Goal: Entertainment & Leisure: Browse casually

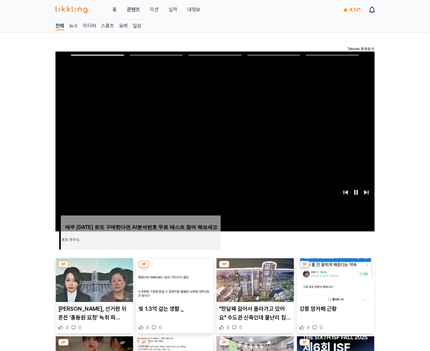
click at [335, 284] on img at bounding box center [335, 280] width 77 height 44
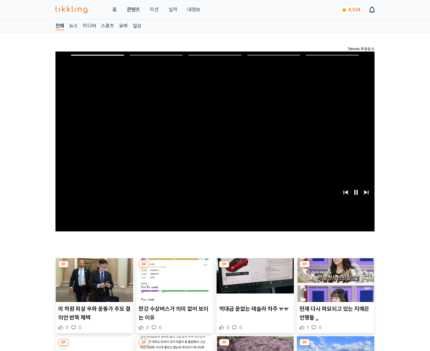
click at [335, 284] on img at bounding box center [335, 280] width 77 height 44
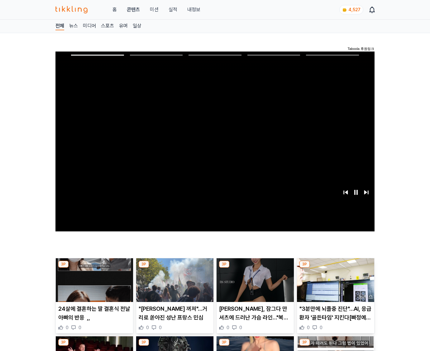
click at [335, 284] on img at bounding box center [335, 280] width 77 height 44
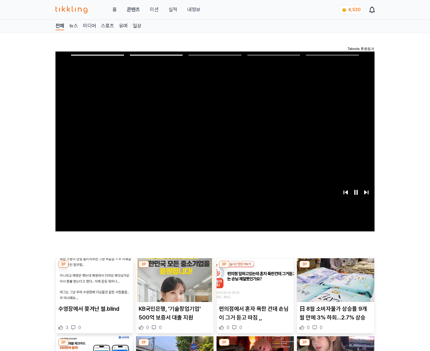
click at [335, 284] on img at bounding box center [335, 280] width 77 height 44
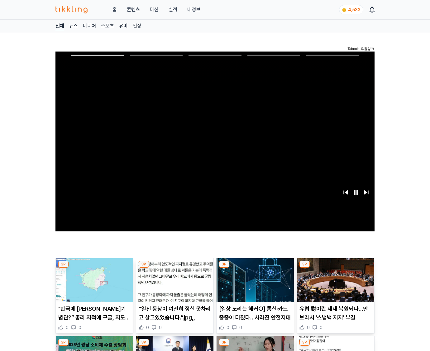
click at [335, 284] on img at bounding box center [335, 280] width 77 height 44
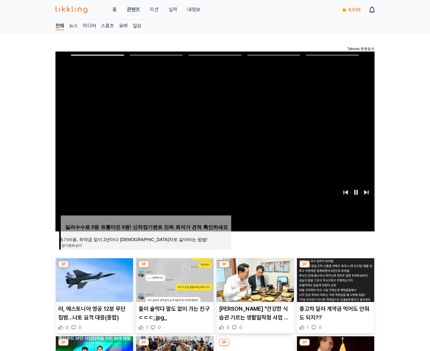
click at [335, 284] on img at bounding box center [335, 280] width 77 height 44
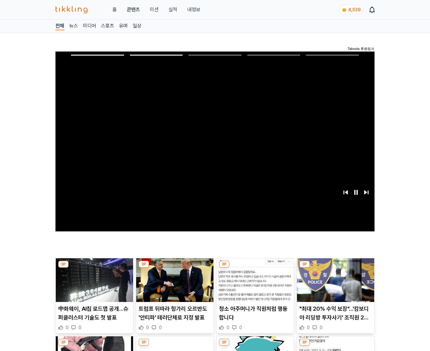
click at [335, 284] on img at bounding box center [335, 280] width 77 height 44
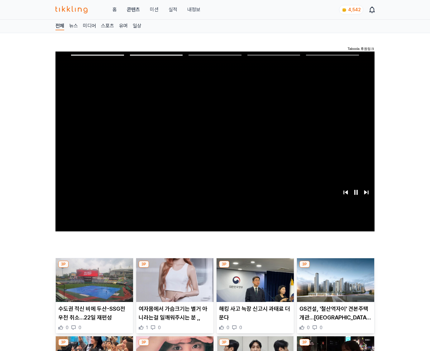
click at [335, 284] on img at bounding box center [335, 280] width 77 height 44
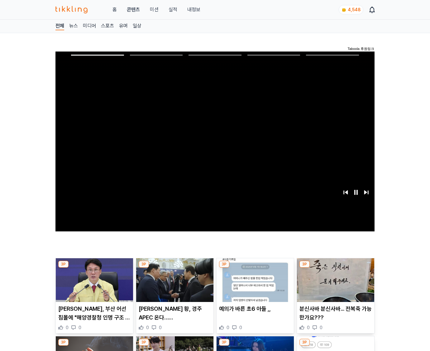
click at [335, 284] on img at bounding box center [335, 280] width 77 height 44
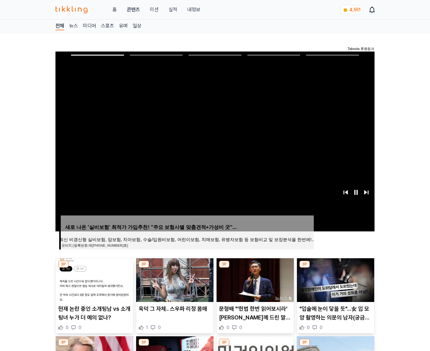
click at [335, 284] on img at bounding box center [335, 280] width 77 height 44
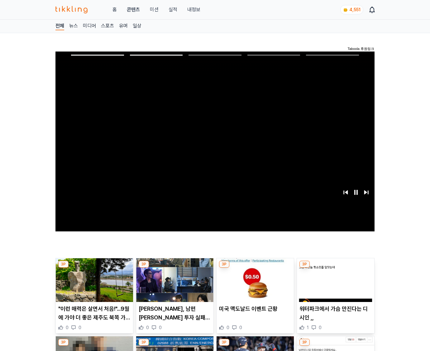
click at [335, 284] on img at bounding box center [335, 280] width 77 height 44
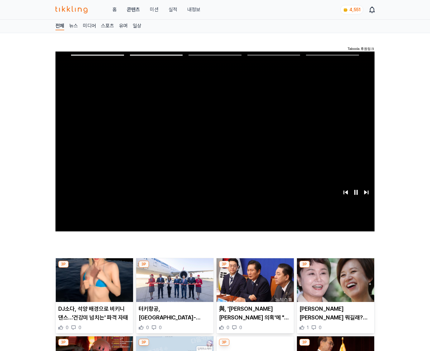
click at [335, 284] on img at bounding box center [335, 280] width 77 height 44
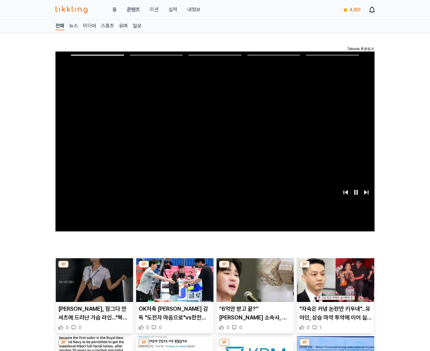
click at [335, 284] on img at bounding box center [335, 280] width 77 height 44
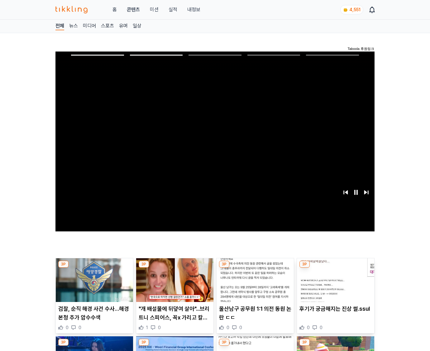
click at [335, 284] on img at bounding box center [335, 280] width 77 height 44
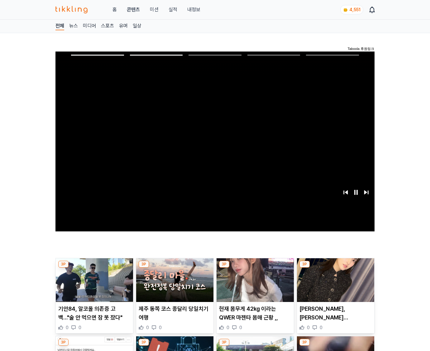
click at [335, 284] on img at bounding box center [335, 280] width 77 height 44
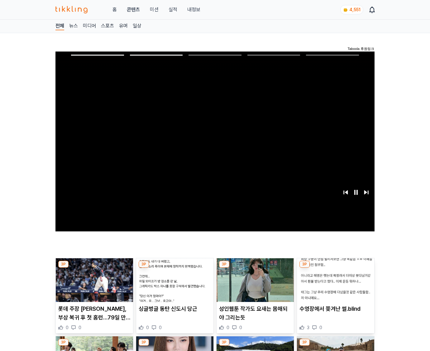
click at [335, 284] on img at bounding box center [335, 280] width 77 height 44
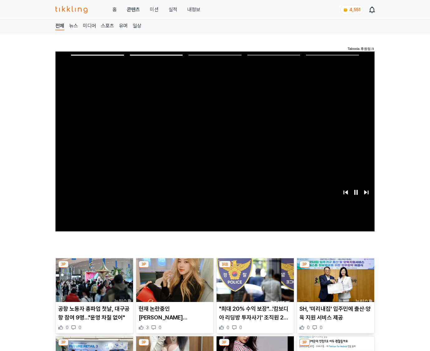
click at [335, 284] on img at bounding box center [335, 280] width 77 height 44
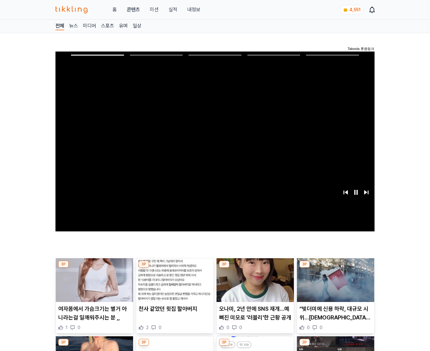
click at [335, 284] on img at bounding box center [335, 280] width 77 height 44
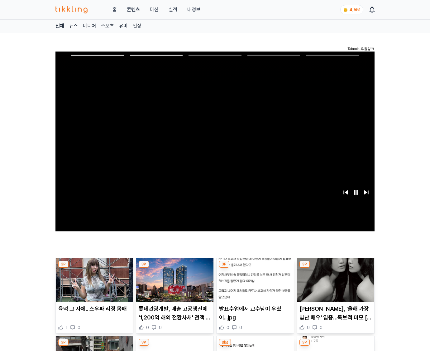
click at [335, 284] on img at bounding box center [335, 280] width 77 height 44
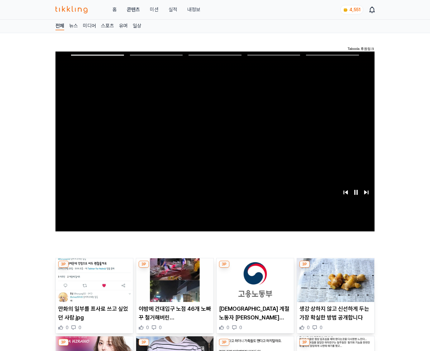
click at [335, 284] on img at bounding box center [335, 280] width 77 height 44
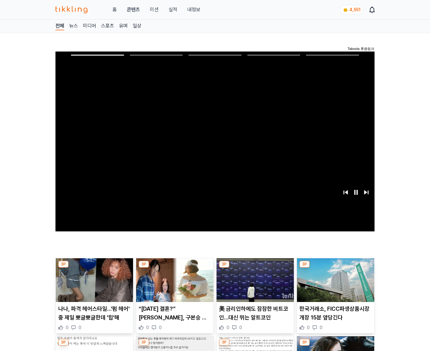
click at [335, 284] on img at bounding box center [335, 280] width 77 height 44
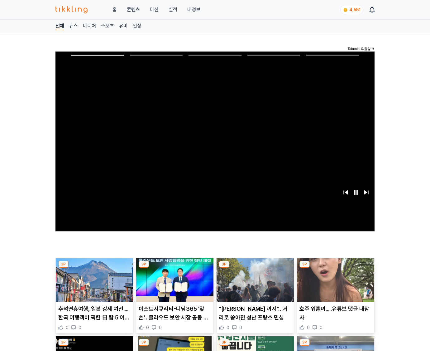
click at [335, 284] on img at bounding box center [335, 280] width 77 height 44
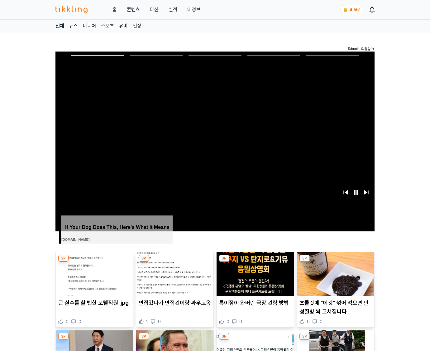
click at [335, 284] on img at bounding box center [335, 274] width 77 height 44
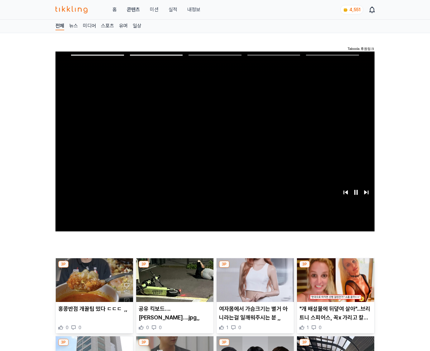
click at [335, 284] on img at bounding box center [335, 280] width 77 height 44
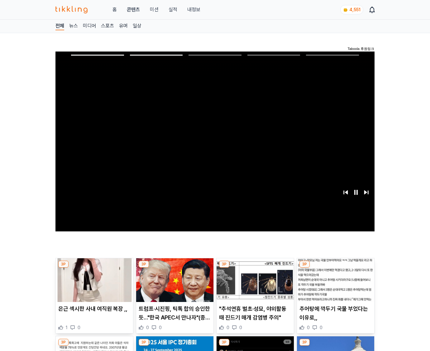
click at [335, 284] on img at bounding box center [335, 280] width 77 height 44
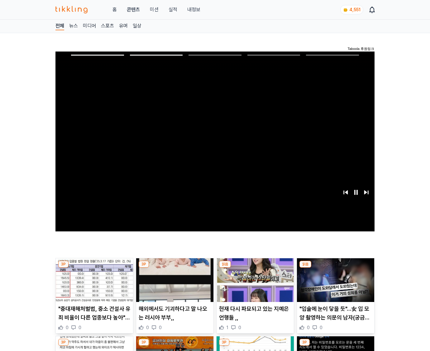
click at [335, 284] on img at bounding box center [335, 280] width 77 height 44
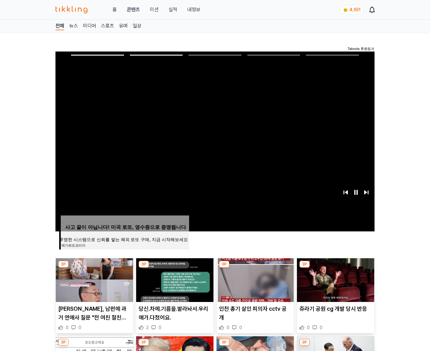
click at [335, 284] on img at bounding box center [335, 280] width 77 height 44
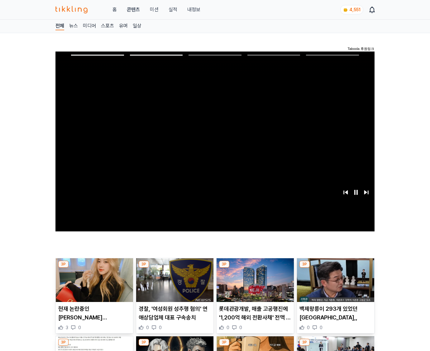
click at [335, 284] on img at bounding box center [335, 280] width 77 height 44
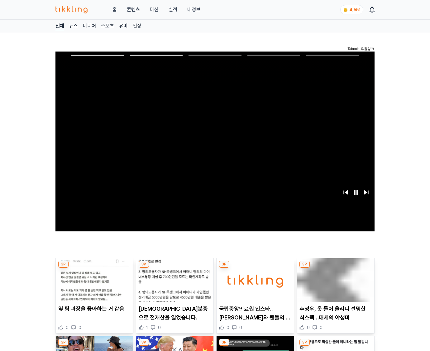
click at [335, 284] on img at bounding box center [335, 280] width 77 height 44
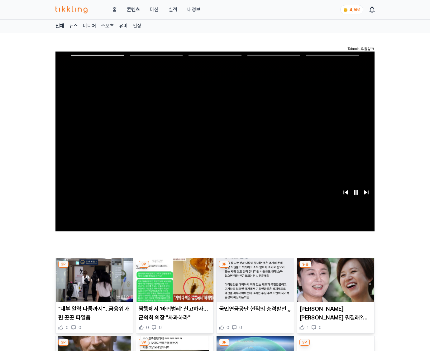
click at [335, 284] on img at bounding box center [335, 280] width 77 height 44
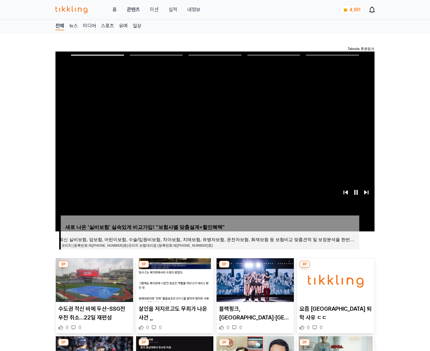
click at [335, 284] on img at bounding box center [335, 280] width 77 height 44
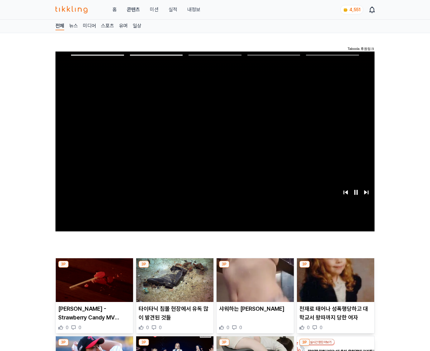
click at [335, 284] on img at bounding box center [335, 280] width 77 height 44
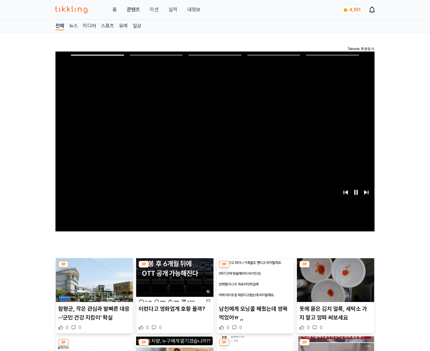
click at [335, 284] on img at bounding box center [335, 280] width 77 height 44
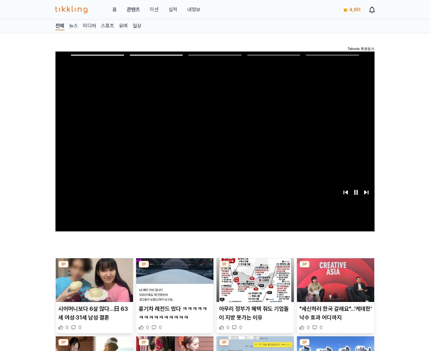
click at [335, 284] on img at bounding box center [335, 280] width 77 height 44
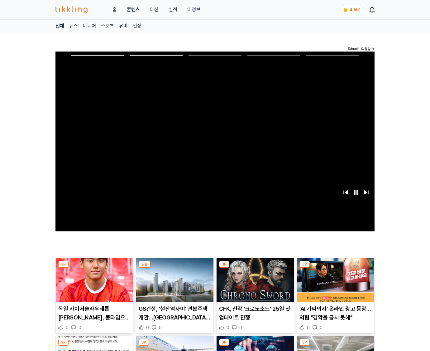
click at [335, 284] on img at bounding box center [335, 280] width 77 height 44
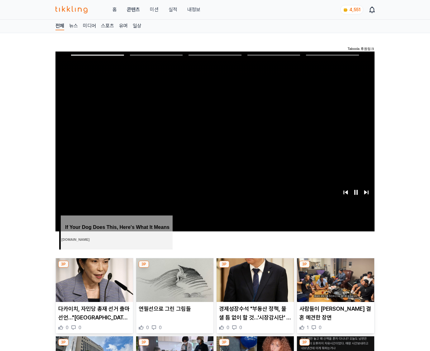
click at [335, 284] on img at bounding box center [335, 280] width 77 height 44
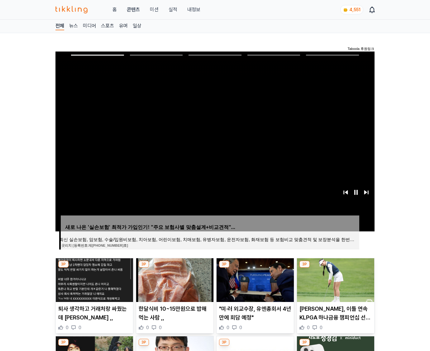
click at [335, 284] on img at bounding box center [335, 280] width 77 height 44
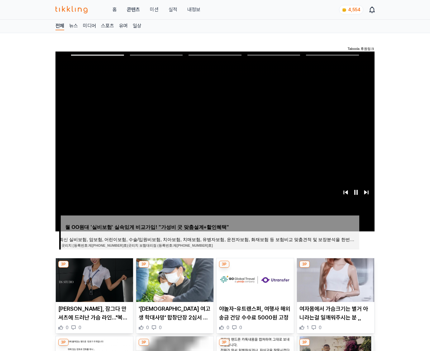
click at [335, 284] on img at bounding box center [335, 280] width 77 height 44
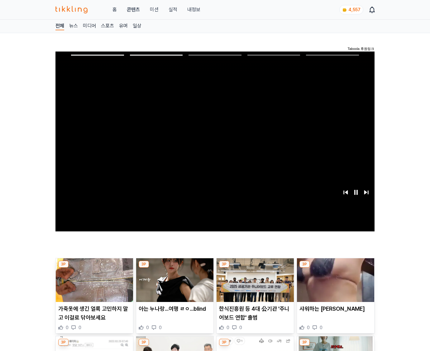
click at [335, 284] on img at bounding box center [335, 280] width 77 height 44
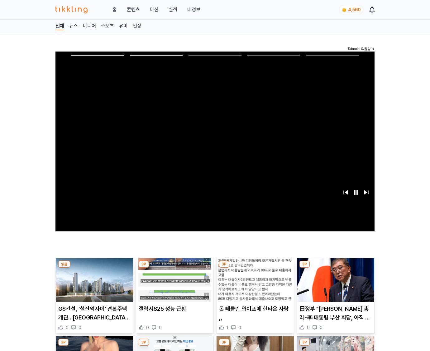
click at [335, 284] on img at bounding box center [335, 280] width 77 height 44
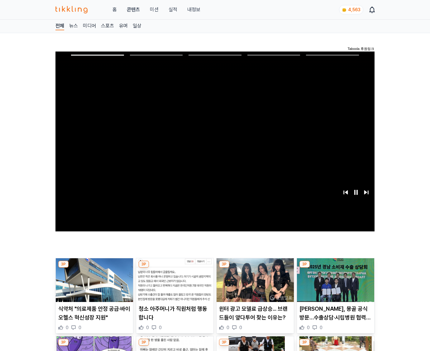
click at [335, 284] on img at bounding box center [335, 280] width 77 height 44
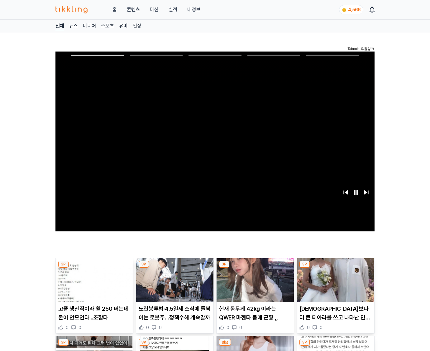
click at [335, 284] on img at bounding box center [335, 280] width 77 height 44
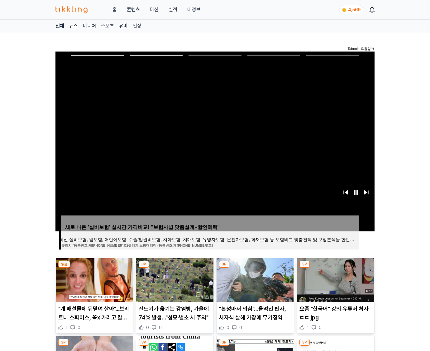
click at [335, 284] on img at bounding box center [335, 280] width 77 height 44
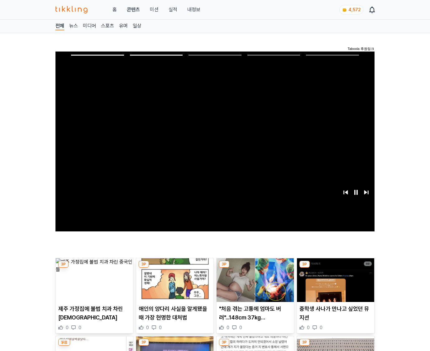
click at [335, 284] on img at bounding box center [335, 280] width 77 height 44
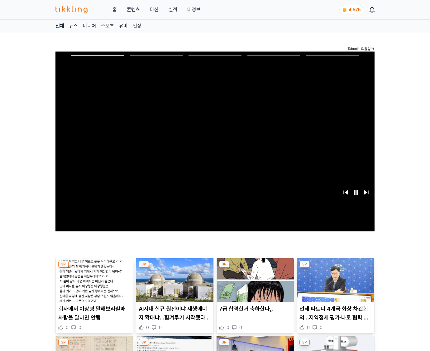
click at [335, 284] on img at bounding box center [335, 280] width 77 height 44
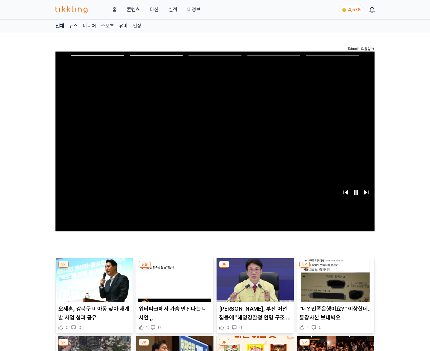
click at [335, 284] on img at bounding box center [335, 280] width 77 height 44
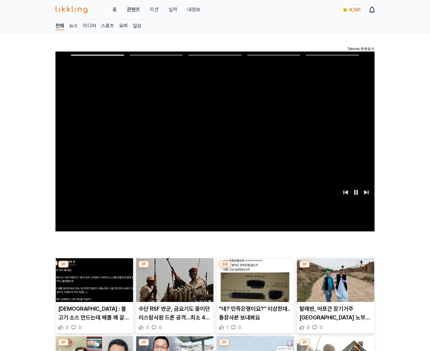
click at [335, 284] on img at bounding box center [335, 280] width 77 height 44
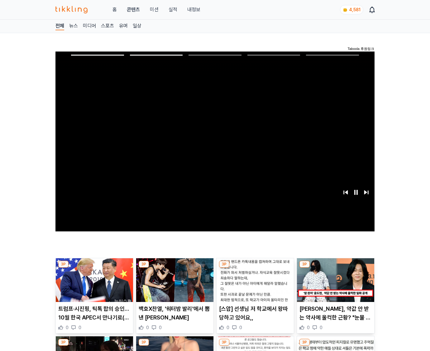
click at [335, 284] on img at bounding box center [335, 280] width 77 height 44
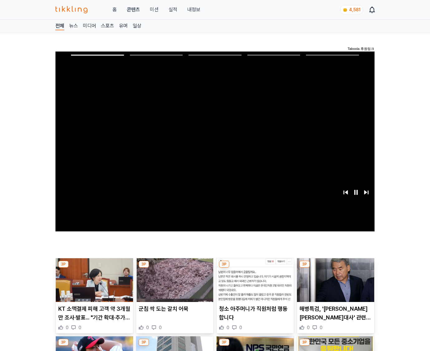
click at [335, 284] on img at bounding box center [335, 280] width 77 height 44
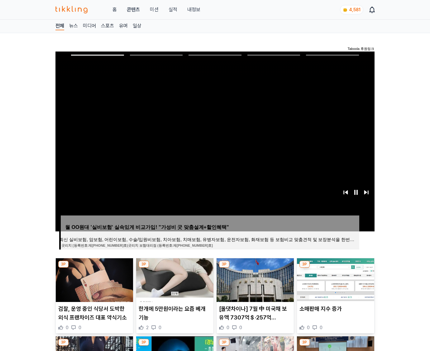
click at [335, 284] on img at bounding box center [335, 280] width 77 height 44
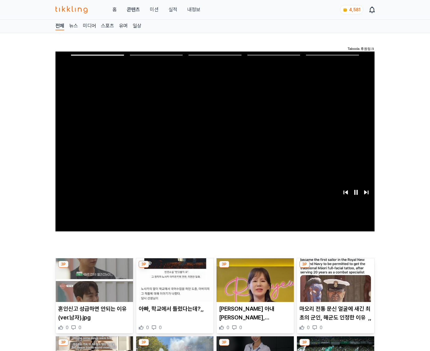
click at [335, 284] on img at bounding box center [335, 280] width 77 height 44
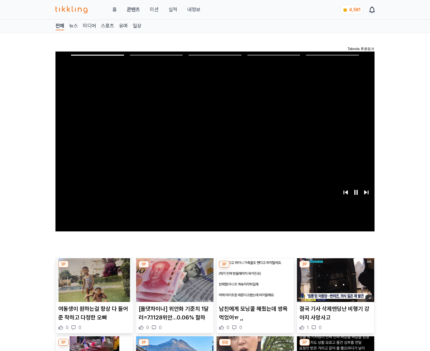
click at [335, 284] on img at bounding box center [335, 280] width 77 height 44
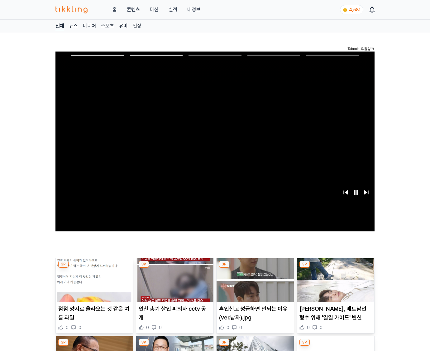
click at [335, 284] on img at bounding box center [335, 280] width 77 height 44
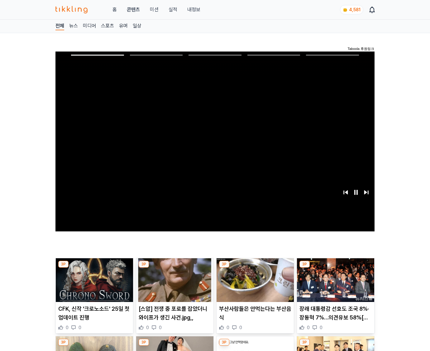
click at [335, 284] on img at bounding box center [335, 280] width 77 height 44
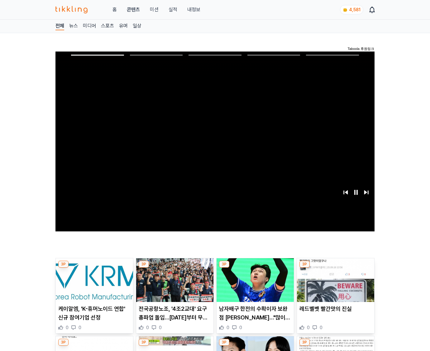
click at [335, 284] on img at bounding box center [335, 280] width 77 height 44
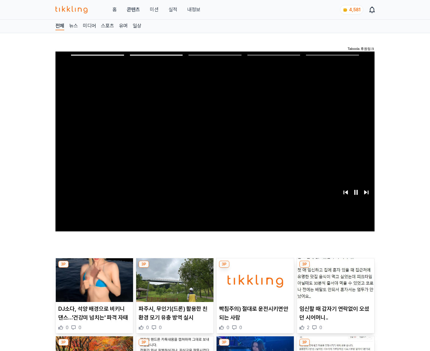
click at [335, 284] on img at bounding box center [335, 280] width 77 height 44
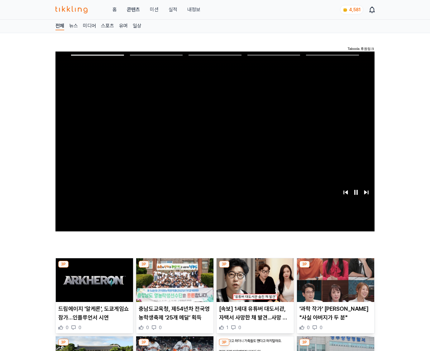
click at [335, 284] on img at bounding box center [335, 280] width 77 height 44
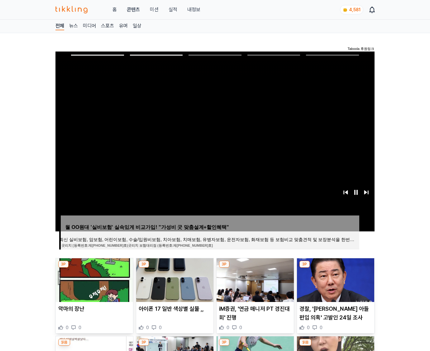
click at [335, 284] on img at bounding box center [335, 280] width 77 height 44
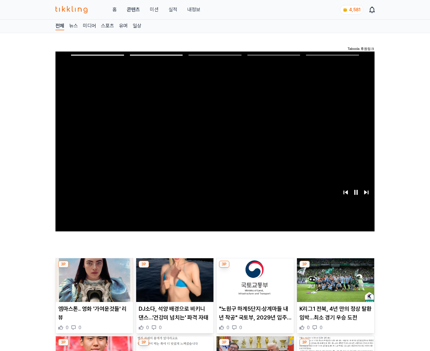
click at [335, 284] on img at bounding box center [335, 280] width 77 height 44
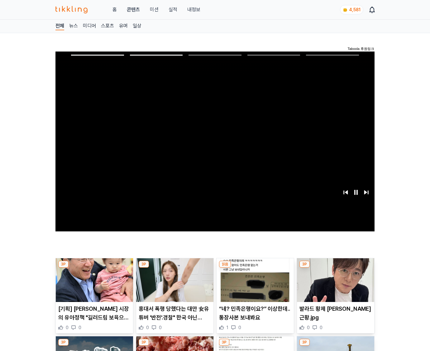
click at [335, 284] on img at bounding box center [335, 280] width 77 height 44
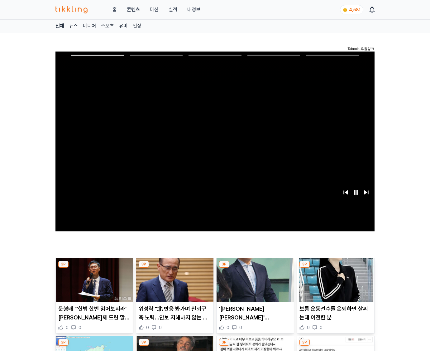
click at [335, 284] on img at bounding box center [335, 280] width 77 height 44
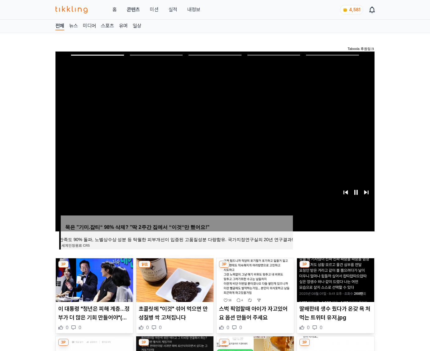
click at [335, 284] on img at bounding box center [335, 280] width 77 height 44
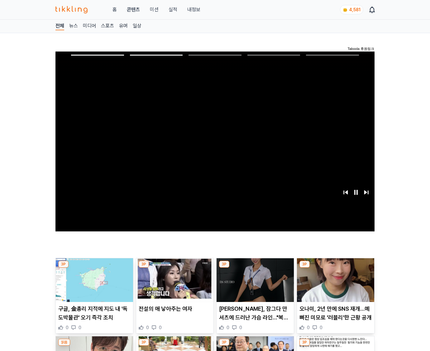
click at [335, 284] on img at bounding box center [335, 280] width 77 height 44
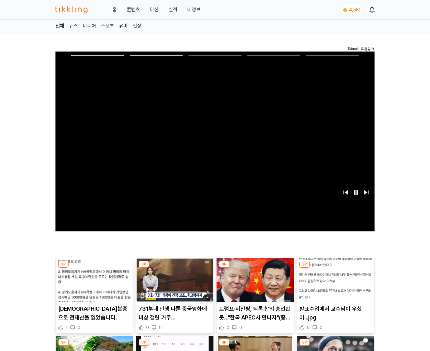
click at [335, 284] on img at bounding box center [335, 280] width 77 height 44
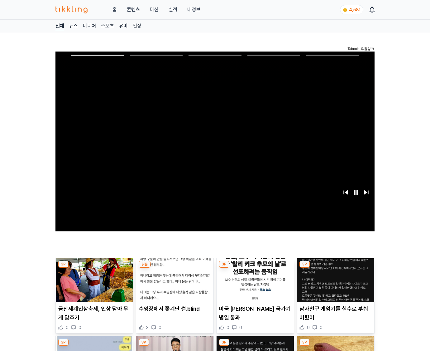
click at [335, 284] on img at bounding box center [335, 280] width 77 height 44
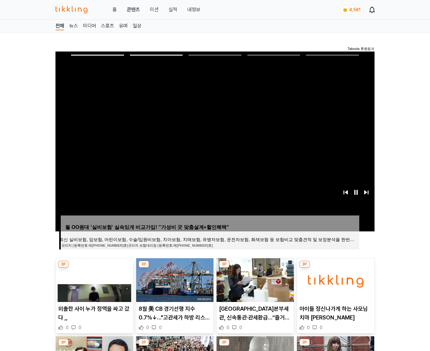
click at [335, 284] on img at bounding box center [335, 280] width 77 height 44
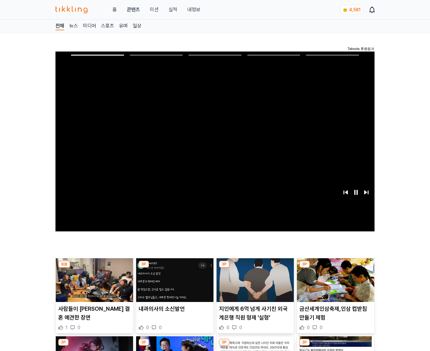
click at [335, 284] on img at bounding box center [335, 280] width 77 height 44
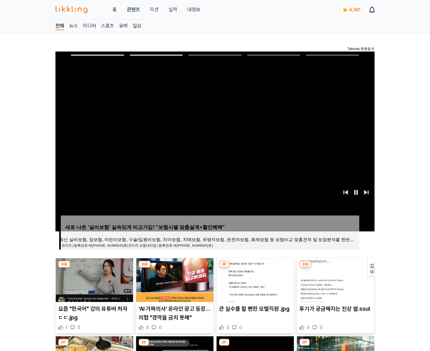
click at [335, 284] on img at bounding box center [335, 280] width 77 height 44
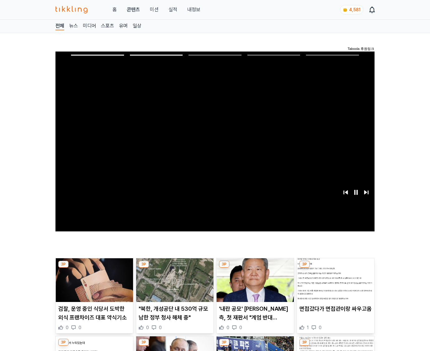
click at [335, 284] on img at bounding box center [335, 280] width 77 height 44
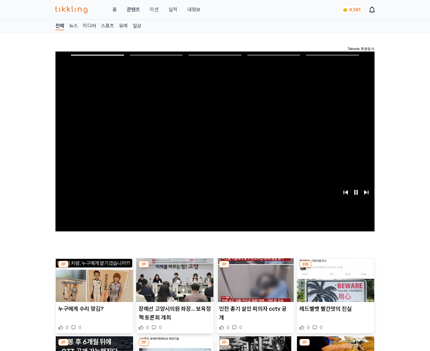
click at [335, 284] on img at bounding box center [335, 280] width 77 height 44
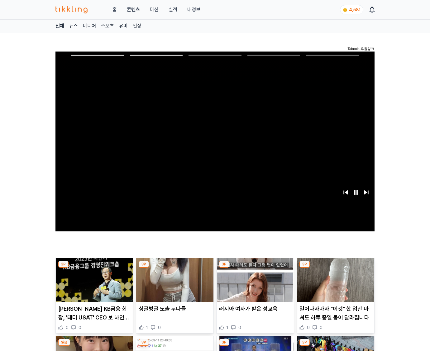
click at [335, 284] on img at bounding box center [335, 280] width 77 height 44
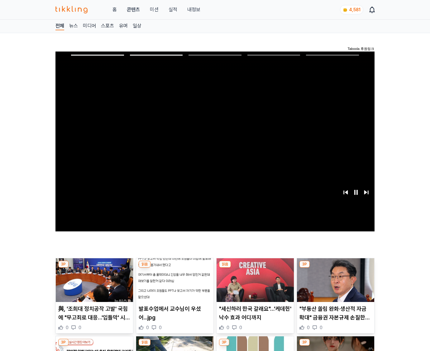
click at [335, 284] on img at bounding box center [335, 280] width 77 height 44
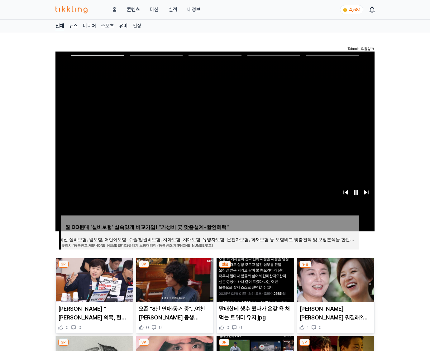
click at [335, 284] on img at bounding box center [335, 280] width 77 height 44
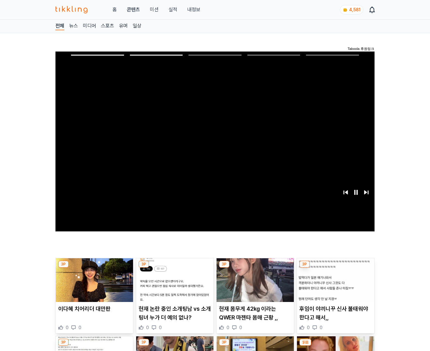
click at [335, 284] on img at bounding box center [335, 280] width 77 height 44
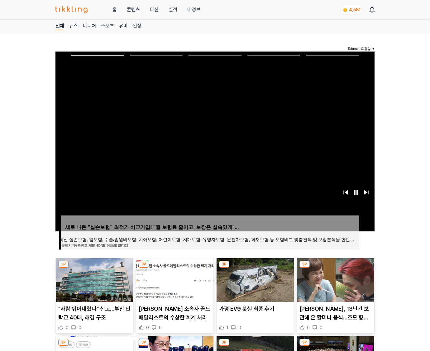
click at [335, 284] on img at bounding box center [335, 280] width 77 height 44
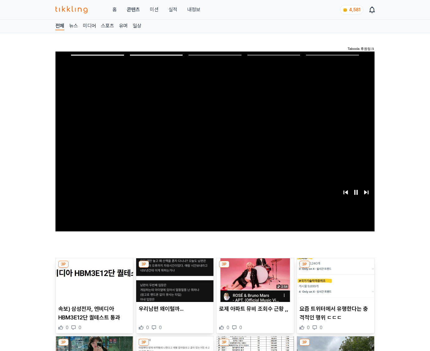
click at [335, 284] on img at bounding box center [335, 280] width 77 height 44
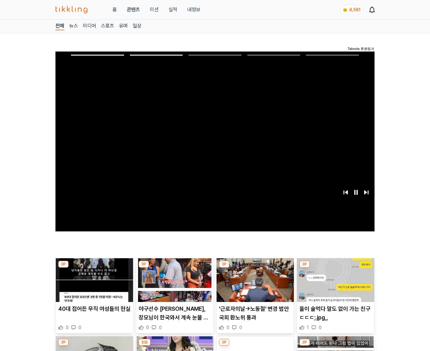
click at [335, 284] on img at bounding box center [335, 280] width 77 height 44
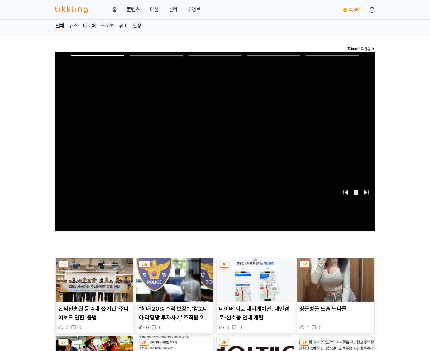
click at [335, 284] on img at bounding box center [335, 280] width 77 height 44
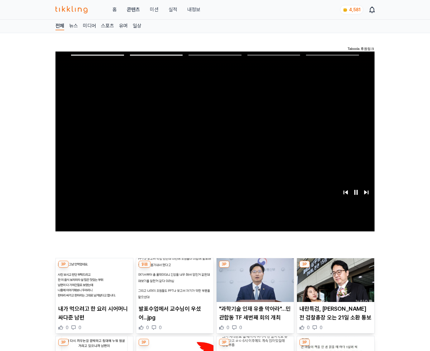
click at [335, 284] on img at bounding box center [335, 280] width 77 height 44
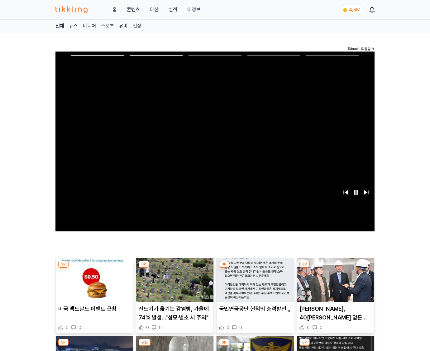
click at [335, 284] on img at bounding box center [335, 280] width 77 height 44
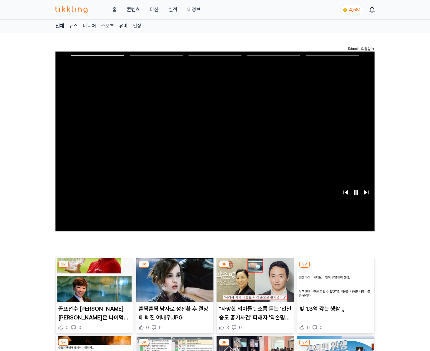
click at [335, 284] on img at bounding box center [335, 280] width 77 height 44
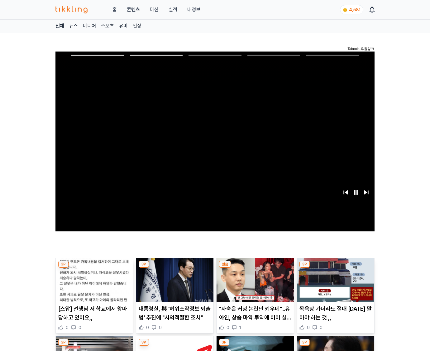
click at [335, 284] on img at bounding box center [335, 280] width 77 height 44
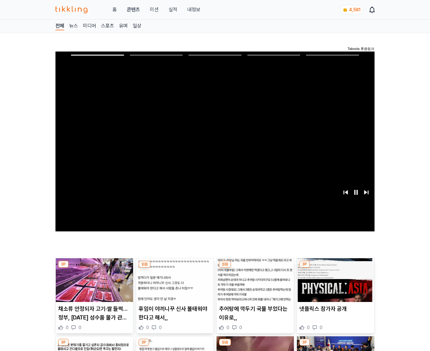
click at [335, 284] on img at bounding box center [335, 280] width 77 height 44
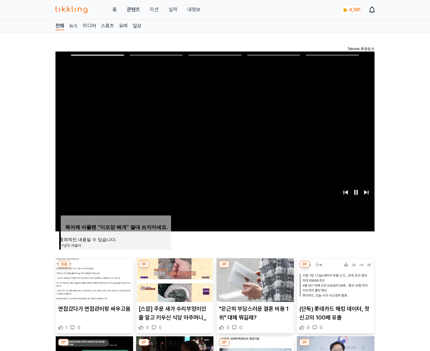
click at [335, 284] on img at bounding box center [335, 280] width 77 height 44
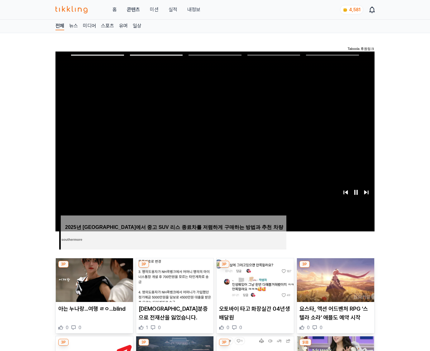
click at [335, 284] on img at bounding box center [335, 280] width 77 height 44
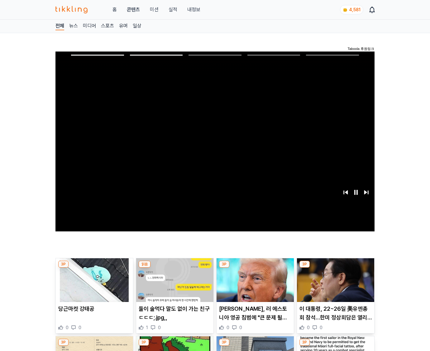
click at [335, 284] on img at bounding box center [335, 280] width 77 height 44
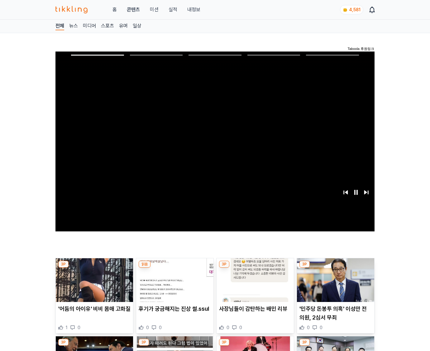
click at [335, 284] on img at bounding box center [335, 280] width 77 height 44
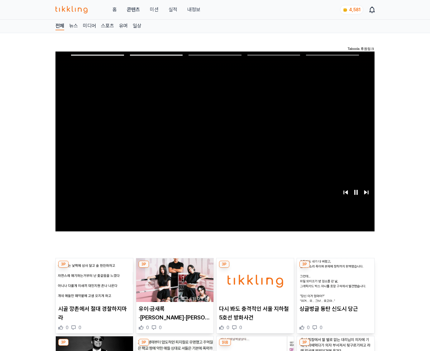
click at [335, 284] on img at bounding box center [335, 280] width 77 height 44
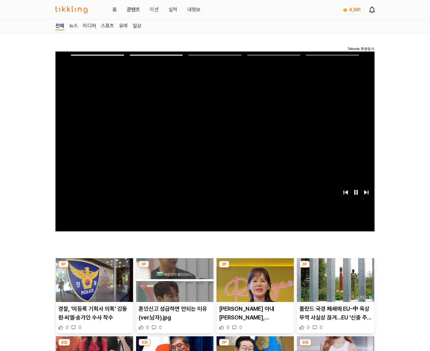
click at [335, 284] on img at bounding box center [335, 280] width 77 height 44
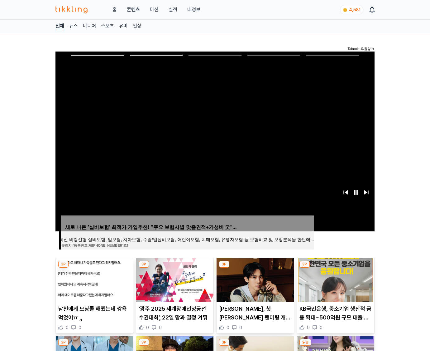
click at [335, 284] on img at bounding box center [335, 280] width 77 height 44
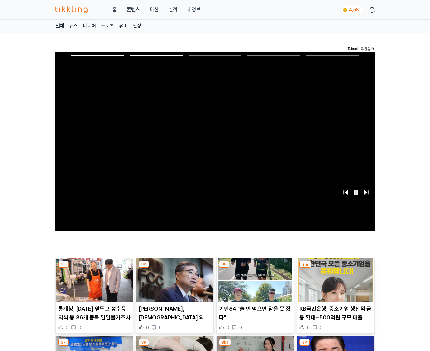
click at [335, 284] on img at bounding box center [335, 280] width 77 height 44
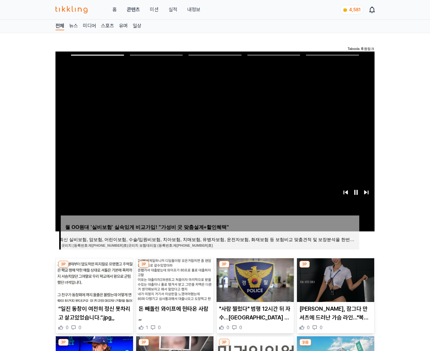
click at [335, 284] on img at bounding box center [335, 280] width 77 height 44
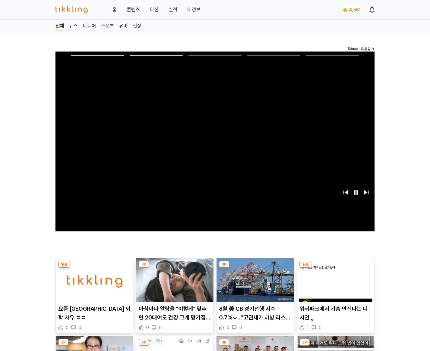
click at [335, 284] on img at bounding box center [335, 280] width 77 height 44
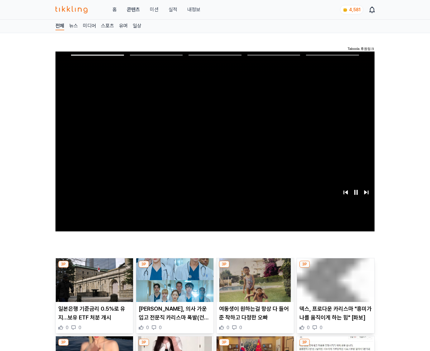
click at [335, 284] on img at bounding box center [335, 280] width 77 height 44
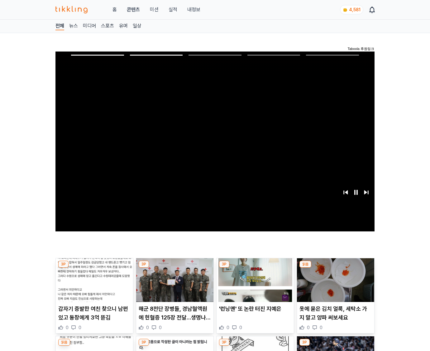
click at [335, 284] on img at bounding box center [335, 280] width 77 height 44
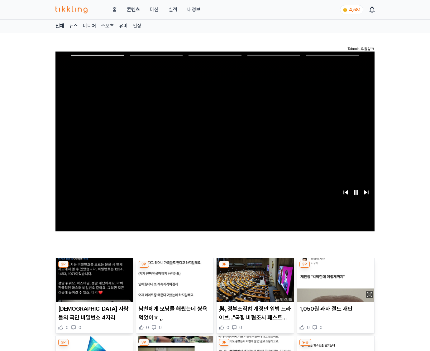
click at [335, 284] on img at bounding box center [335, 280] width 77 height 44
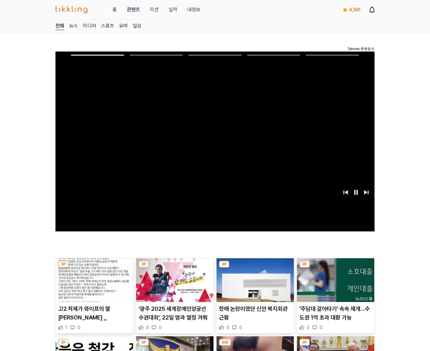
click at [335, 284] on img at bounding box center [335, 280] width 77 height 44
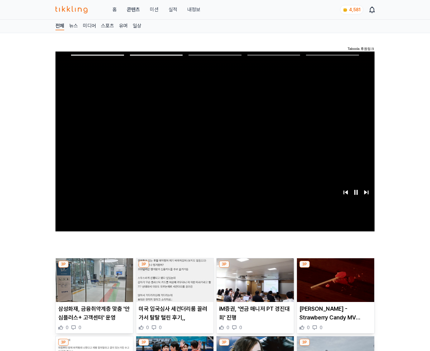
click at [335, 284] on img at bounding box center [335, 280] width 77 height 44
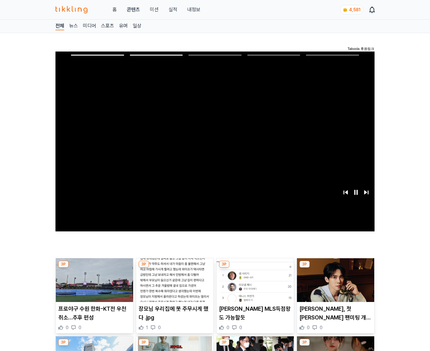
click at [335, 284] on img at bounding box center [335, 280] width 77 height 44
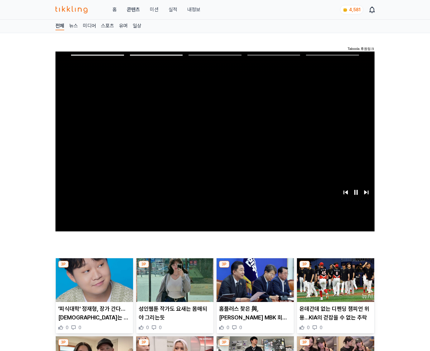
click at [335, 284] on img at bounding box center [335, 280] width 77 height 44
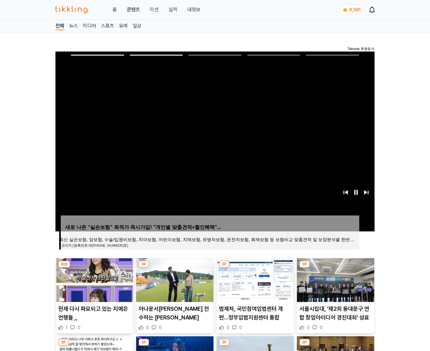
click at [335, 284] on img at bounding box center [335, 280] width 77 height 44
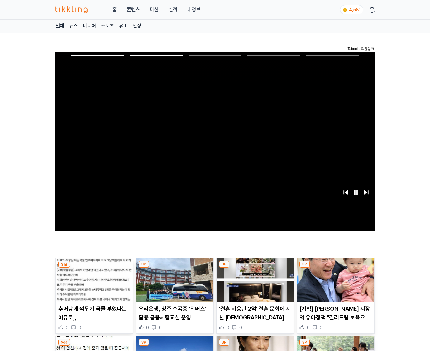
click at [335, 284] on img at bounding box center [335, 280] width 77 height 44
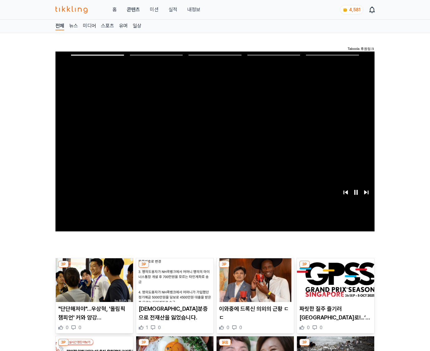
click at [335, 284] on img at bounding box center [335, 280] width 77 height 44
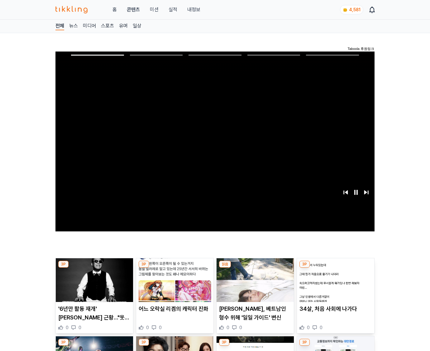
click at [335, 284] on img at bounding box center [335, 280] width 77 height 44
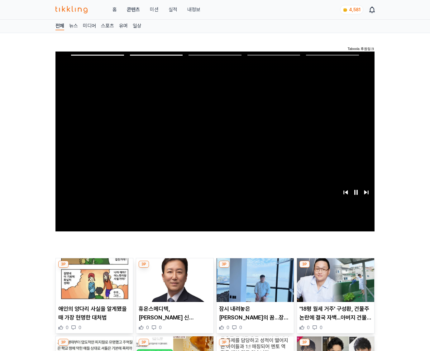
click at [335, 284] on img at bounding box center [335, 280] width 77 height 44
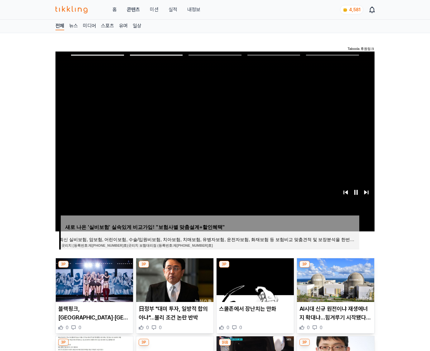
click at [335, 284] on img at bounding box center [335, 280] width 77 height 44
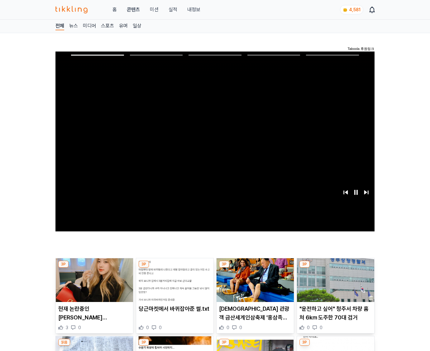
click at [335, 284] on img at bounding box center [335, 280] width 77 height 44
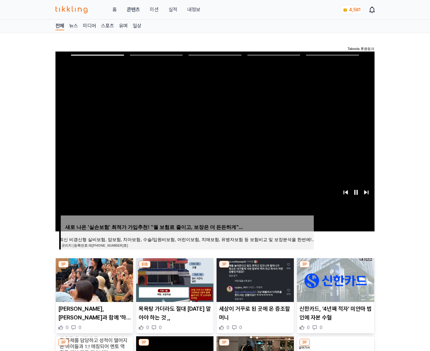
click at [335, 284] on img at bounding box center [335, 280] width 77 height 44
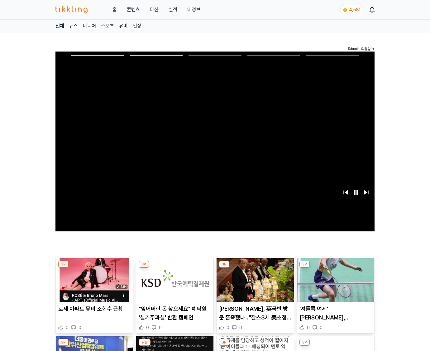
click at [335, 284] on img at bounding box center [335, 280] width 77 height 44
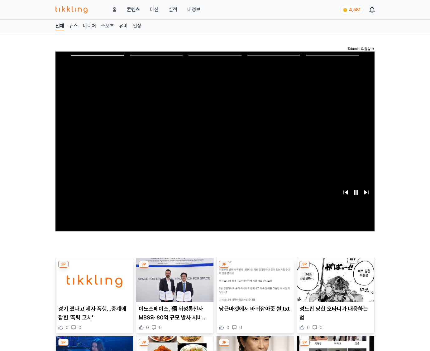
click at [335, 284] on img at bounding box center [335, 280] width 77 height 44
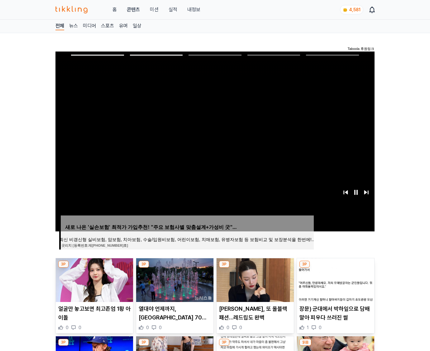
click at [335, 284] on img at bounding box center [335, 280] width 77 height 44
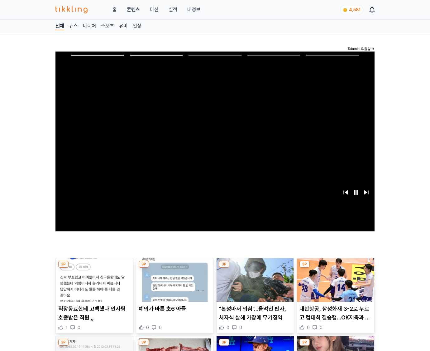
click at [335, 284] on img at bounding box center [335, 280] width 77 height 44
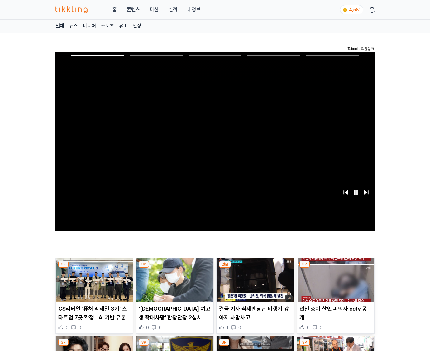
click at [335, 284] on img at bounding box center [335, 280] width 77 height 44
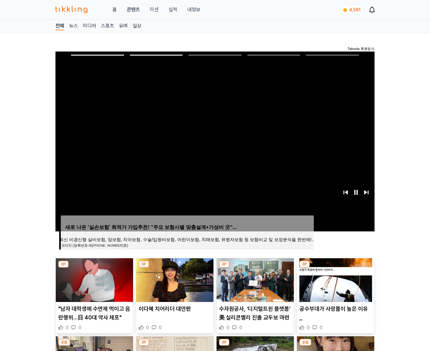
click at [335, 284] on img at bounding box center [335, 280] width 77 height 44
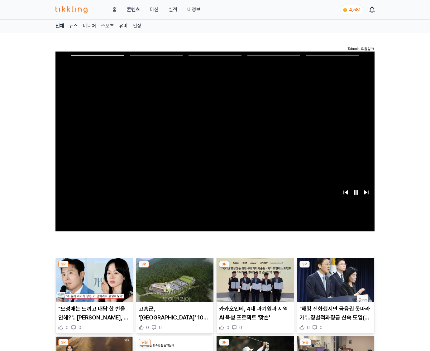
click at [335, 284] on img at bounding box center [335, 280] width 77 height 44
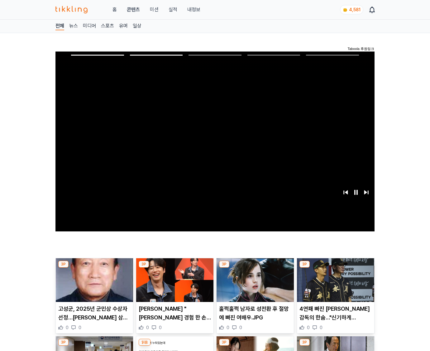
click at [335, 284] on img at bounding box center [335, 280] width 77 height 44
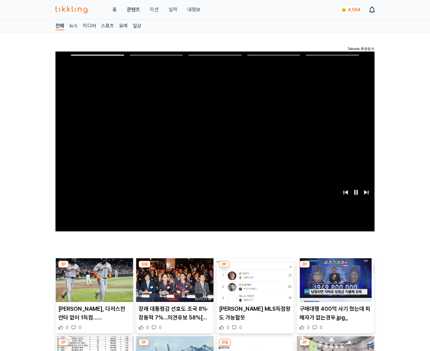
click at [335, 284] on img at bounding box center [335, 280] width 77 height 44
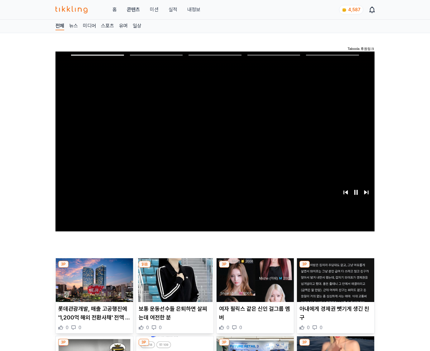
click at [335, 284] on img at bounding box center [335, 280] width 77 height 44
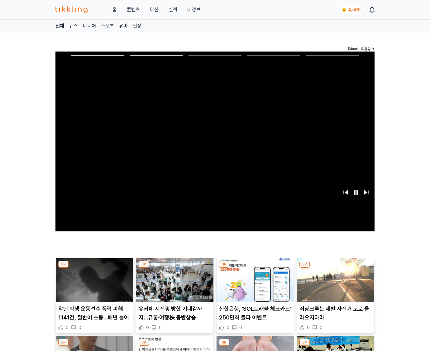
click at [335, 284] on img at bounding box center [335, 280] width 77 height 44
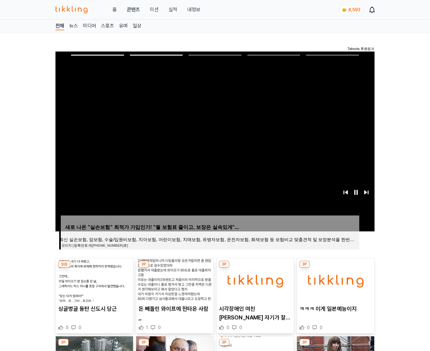
click at [335, 284] on img at bounding box center [335, 280] width 77 height 44
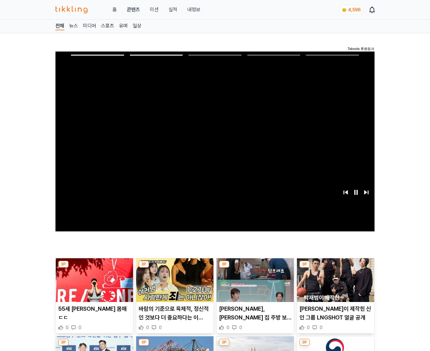
click at [335, 284] on img at bounding box center [335, 280] width 77 height 44
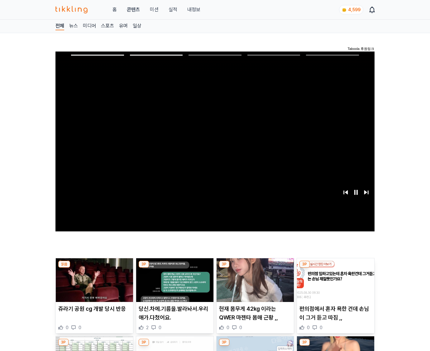
click at [335, 284] on img at bounding box center [335, 280] width 77 height 44
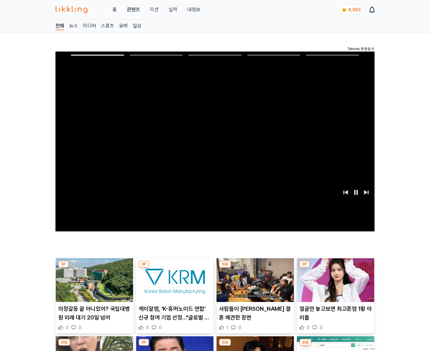
click at [335, 284] on img at bounding box center [335, 280] width 77 height 44
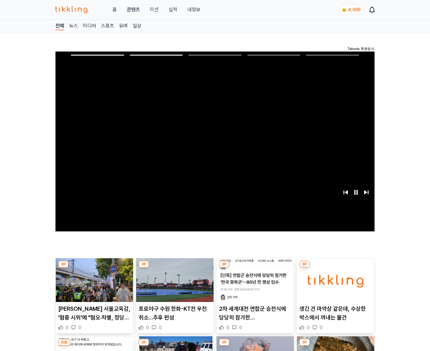
click at [335, 284] on img at bounding box center [335, 280] width 77 height 44
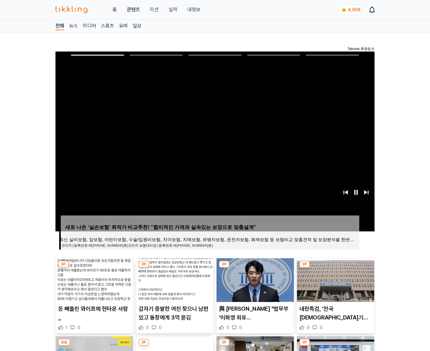
click at [335, 284] on img at bounding box center [335, 280] width 77 height 44
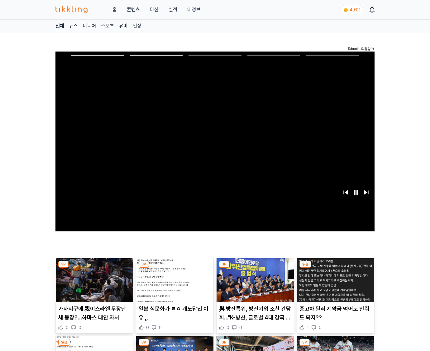
click at [335, 284] on img at bounding box center [335, 280] width 77 height 44
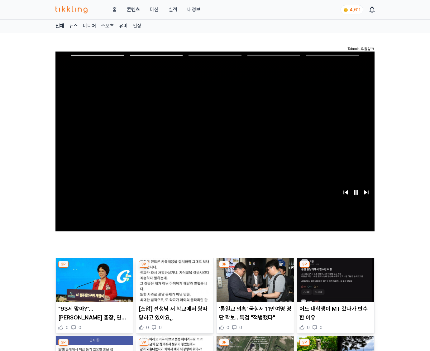
click at [335, 284] on img at bounding box center [335, 280] width 77 height 44
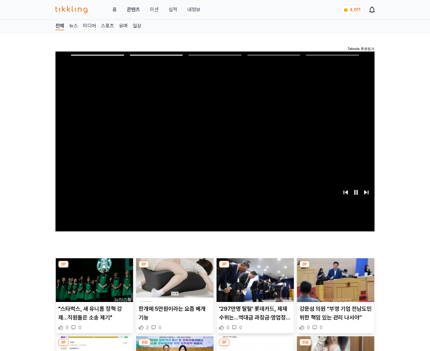
click at [335, 284] on img at bounding box center [335, 280] width 77 height 44
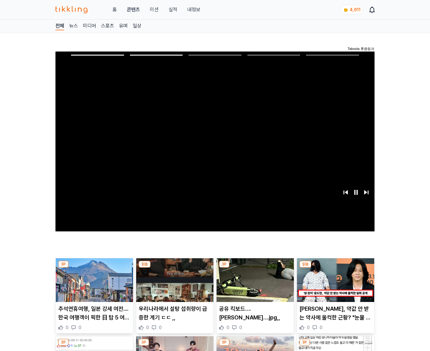
click at [335, 284] on img at bounding box center [335, 280] width 77 height 44
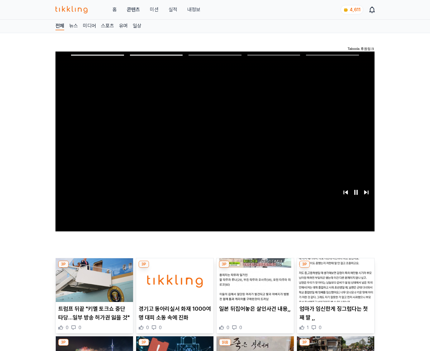
click at [335, 284] on img at bounding box center [335, 280] width 77 height 44
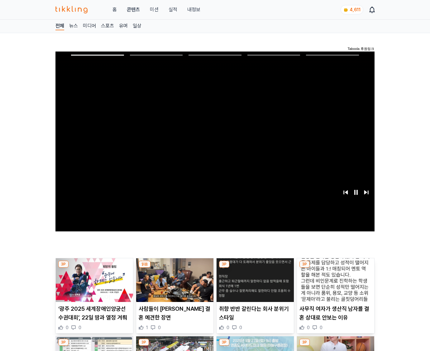
click at [335, 284] on img at bounding box center [335, 280] width 77 height 44
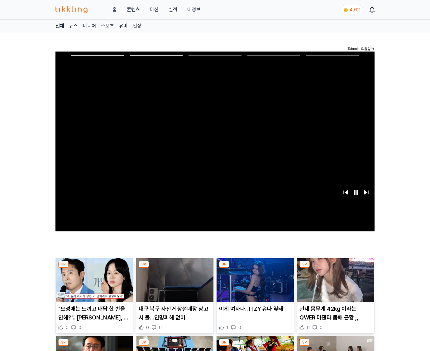
click at [335, 284] on img at bounding box center [335, 280] width 77 height 44
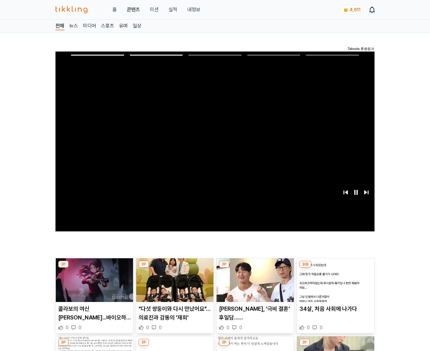
click at [335, 284] on img at bounding box center [335, 280] width 77 height 44
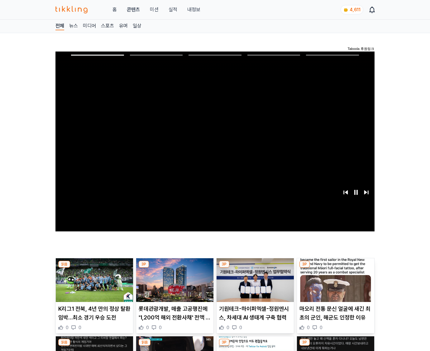
click at [335, 284] on img at bounding box center [335, 280] width 77 height 44
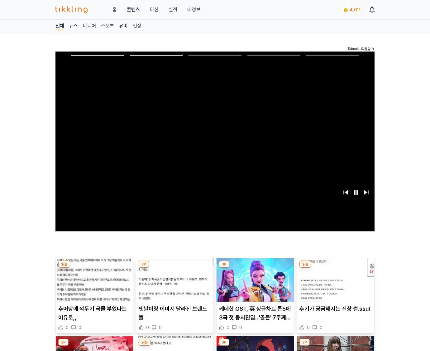
click at [335, 284] on img at bounding box center [335, 280] width 77 height 44
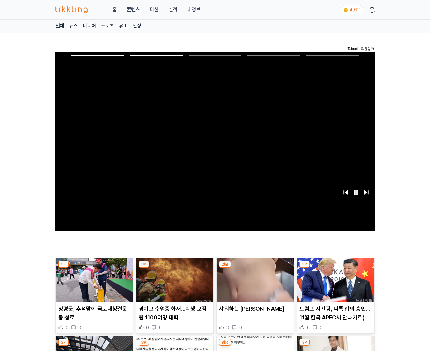
click at [335, 284] on img at bounding box center [335, 280] width 77 height 44
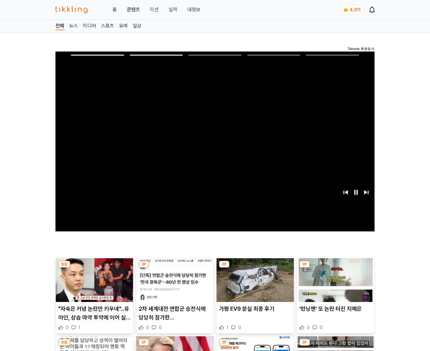
click at [335, 284] on img at bounding box center [335, 280] width 77 height 44
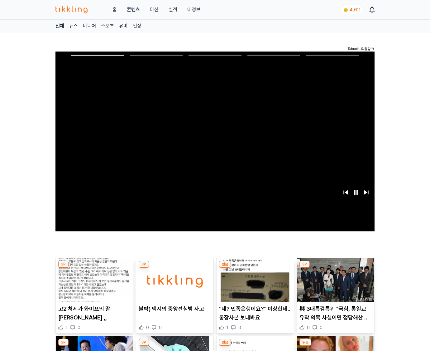
click at [335, 284] on img at bounding box center [335, 280] width 77 height 44
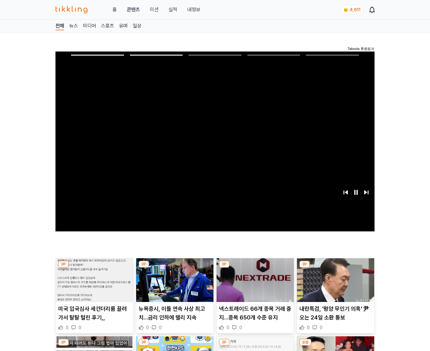
click at [335, 284] on img at bounding box center [335, 280] width 77 height 44
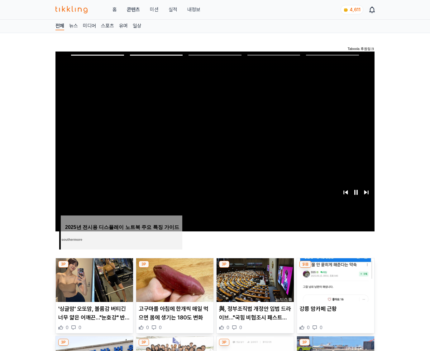
click at [335, 284] on img at bounding box center [335, 280] width 77 height 44
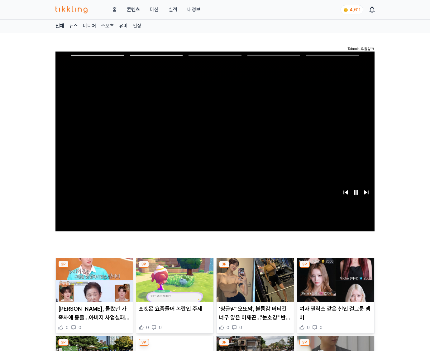
click at [335, 284] on img at bounding box center [335, 280] width 77 height 44
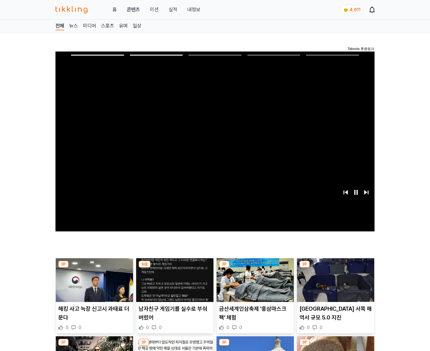
click at [335, 284] on img at bounding box center [335, 280] width 77 height 44
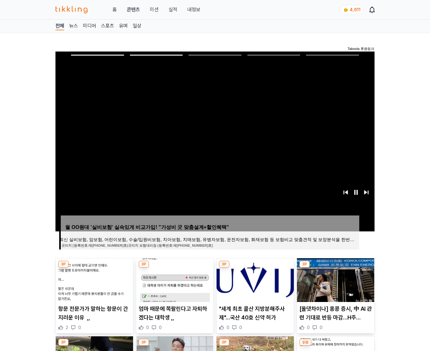
click at [335, 284] on img at bounding box center [335, 280] width 77 height 44
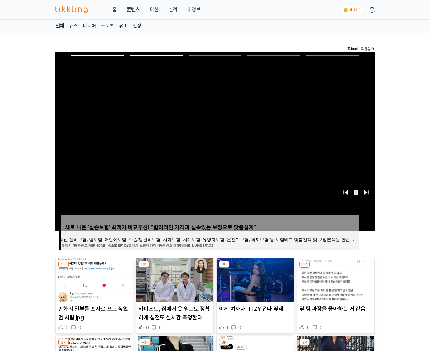
click at [335, 284] on img at bounding box center [335, 280] width 77 height 44
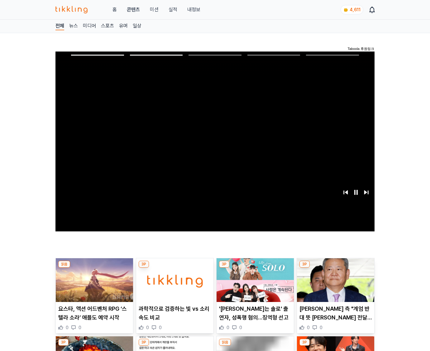
click at [335, 284] on img at bounding box center [335, 280] width 77 height 44
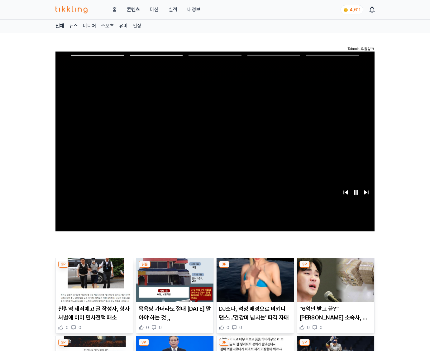
click at [335, 284] on img at bounding box center [335, 280] width 77 height 44
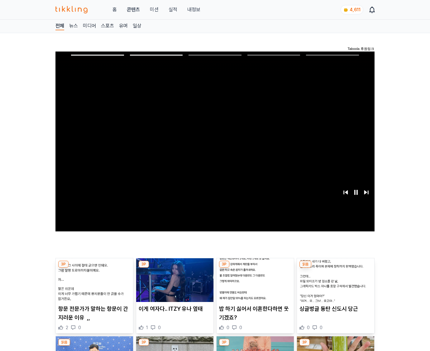
click at [335, 284] on img at bounding box center [335, 280] width 77 height 44
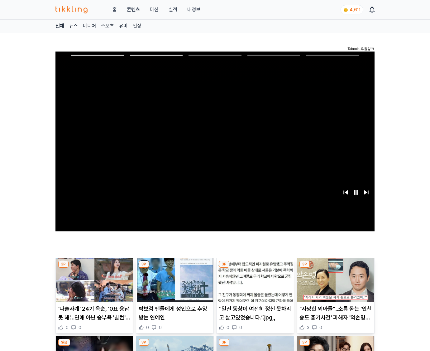
click at [335, 284] on img at bounding box center [335, 280] width 77 height 44
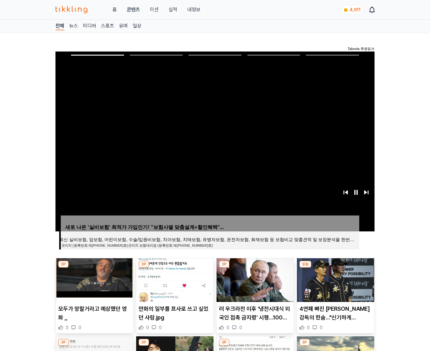
click at [335, 284] on img at bounding box center [335, 280] width 77 height 44
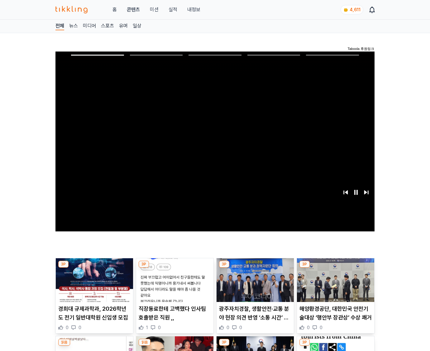
click at [335, 284] on img at bounding box center [335, 280] width 77 height 44
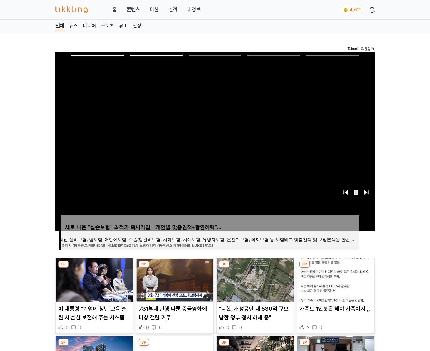
click at [335, 284] on img at bounding box center [335, 280] width 77 height 44
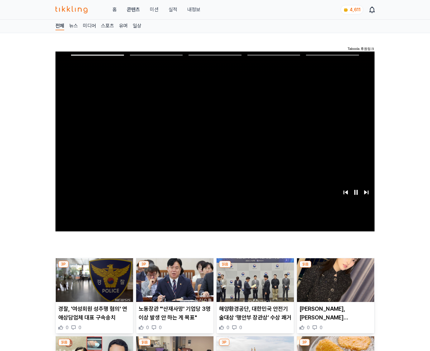
click at [335, 284] on img at bounding box center [335, 280] width 77 height 44
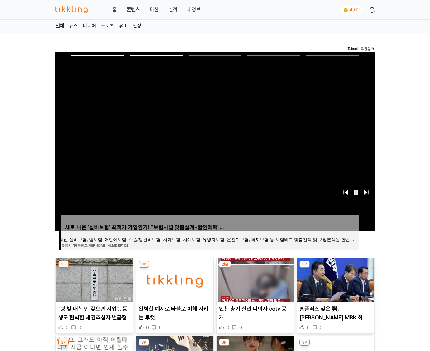
click at [335, 284] on img at bounding box center [335, 280] width 77 height 44
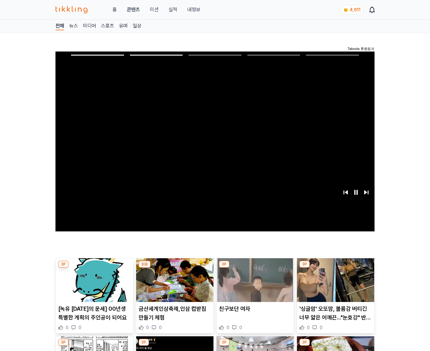
click at [335, 284] on img at bounding box center [335, 280] width 77 height 44
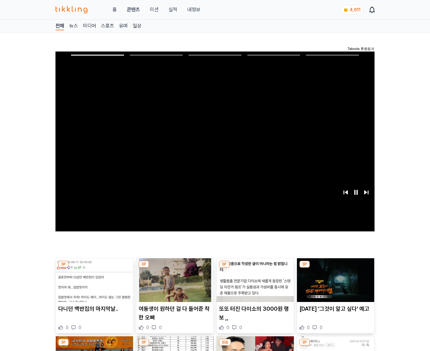
click at [335, 284] on img at bounding box center [335, 280] width 77 height 44
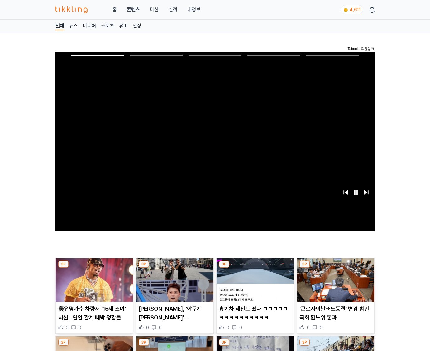
click at [335, 284] on img at bounding box center [335, 280] width 77 height 44
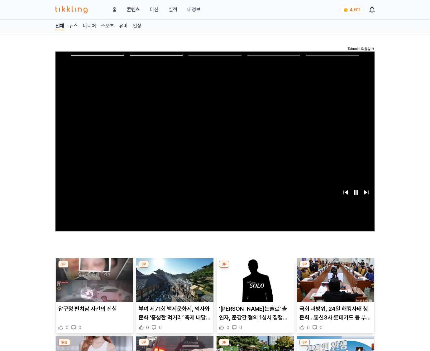
click at [335, 284] on img at bounding box center [335, 280] width 77 height 44
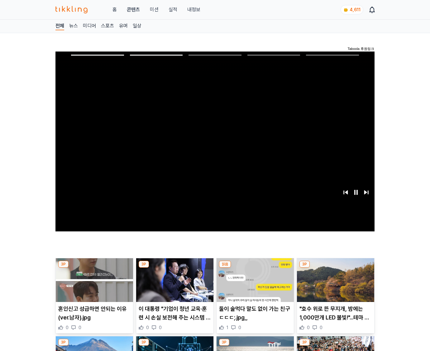
click at [335, 284] on img at bounding box center [335, 280] width 77 height 44
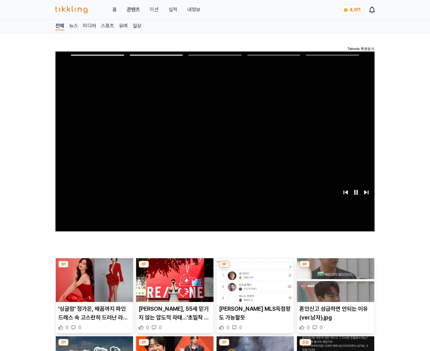
click at [335, 284] on img at bounding box center [335, 280] width 77 height 44
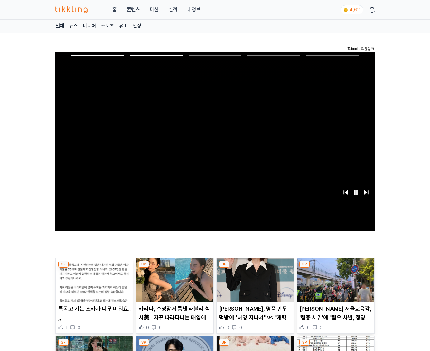
click at [335, 284] on img at bounding box center [335, 280] width 77 height 44
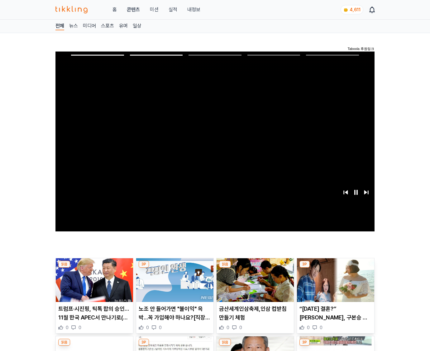
click at [335, 284] on img at bounding box center [335, 280] width 77 height 44
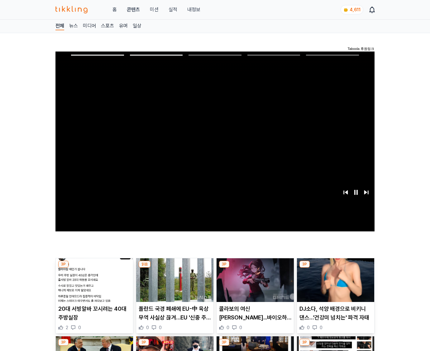
click at [335, 284] on img at bounding box center [335, 280] width 77 height 44
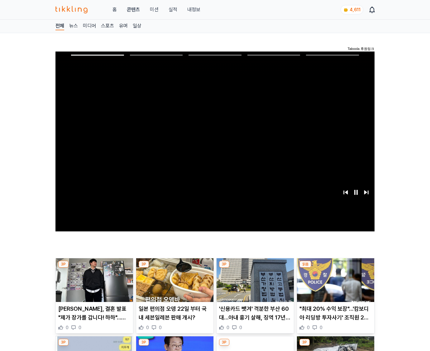
click at [335, 284] on img at bounding box center [335, 280] width 77 height 44
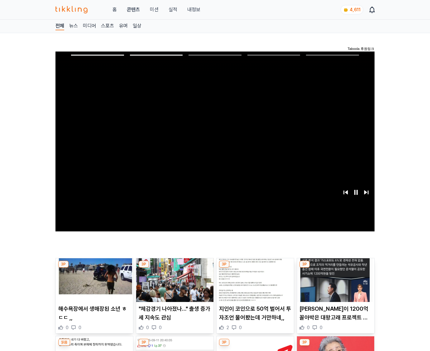
click at [335, 284] on img at bounding box center [335, 280] width 77 height 44
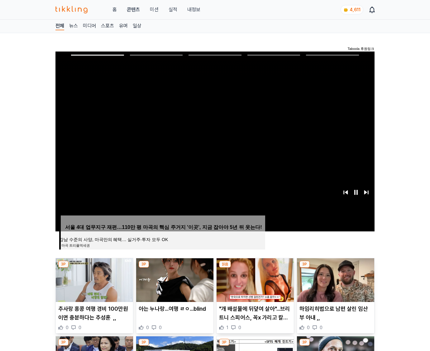
click at [335, 284] on img at bounding box center [335, 280] width 77 height 44
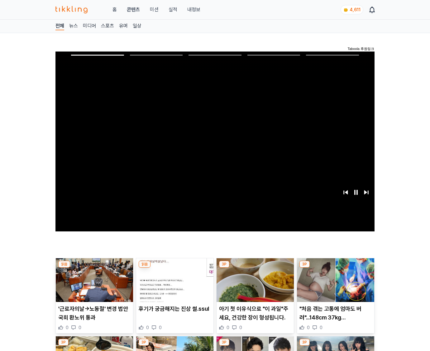
click at [335, 284] on img at bounding box center [335, 280] width 77 height 44
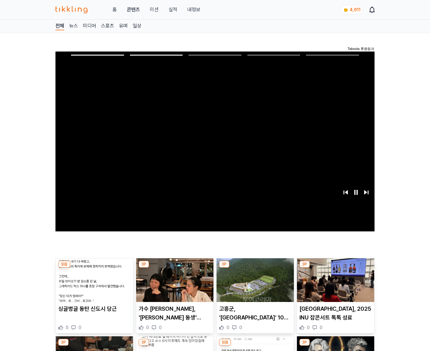
click at [335, 284] on img at bounding box center [335, 280] width 77 height 44
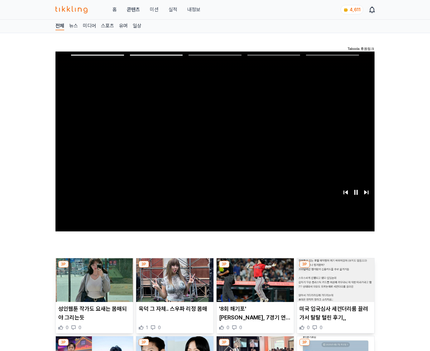
click at [335, 284] on img at bounding box center [335, 280] width 77 height 44
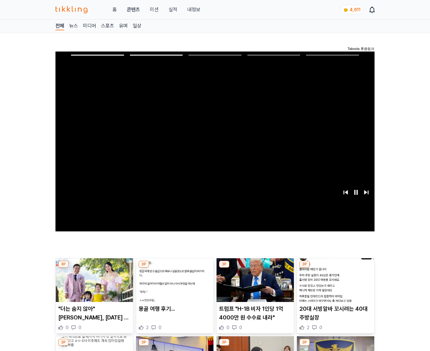
click at [335, 284] on img at bounding box center [335, 280] width 77 height 44
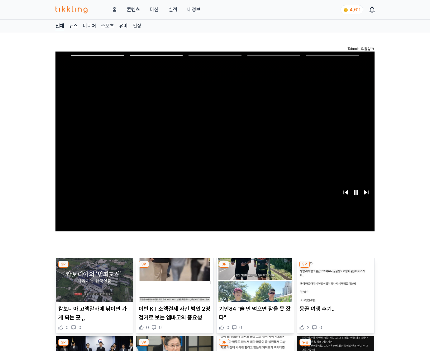
click at [335, 284] on img at bounding box center [335, 280] width 77 height 44
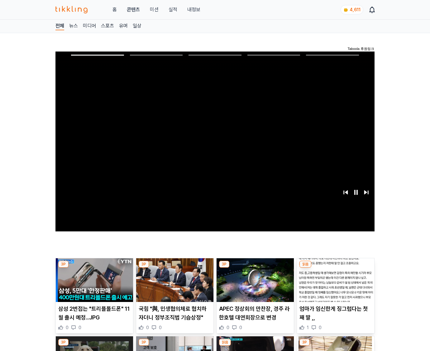
click at [335, 284] on img at bounding box center [335, 280] width 77 height 44
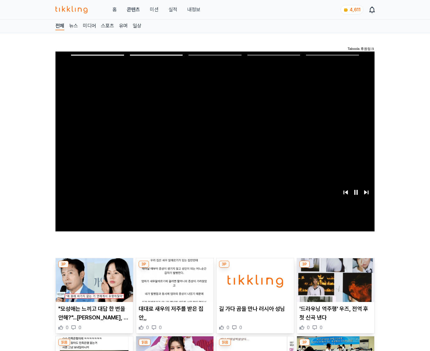
click at [335, 284] on img at bounding box center [335, 280] width 77 height 44
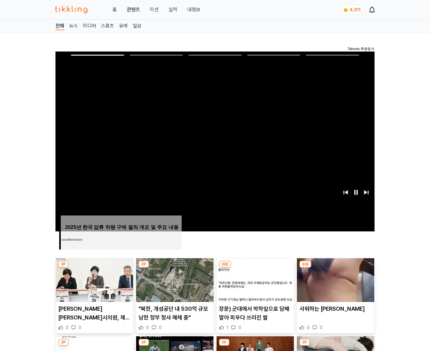
click at [335, 284] on img at bounding box center [335, 280] width 77 height 44
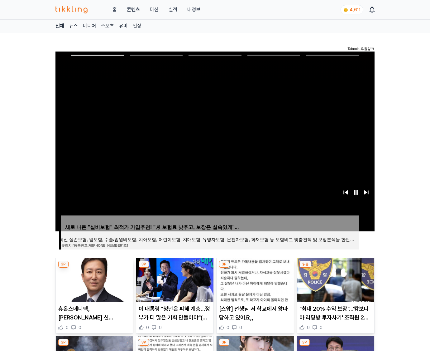
click at [335, 284] on img at bounding box center [335, 280] width 77 height 44
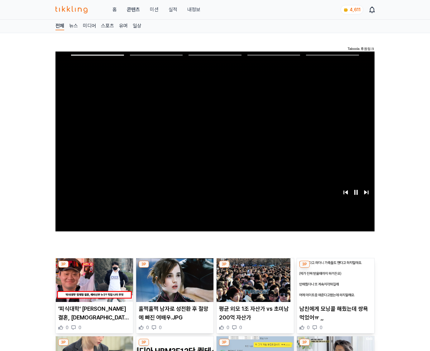
click at [335, 284] on img at bounding box center [335, 280] width 77 height 44
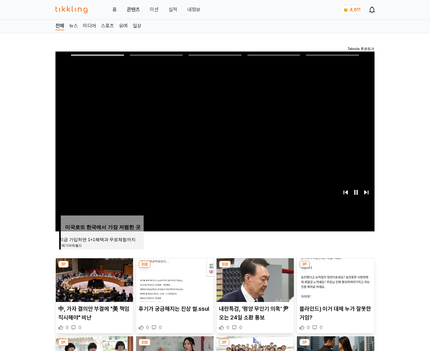
click at [335, 284] on img at bounding box center [335, 280] width 77 height 44
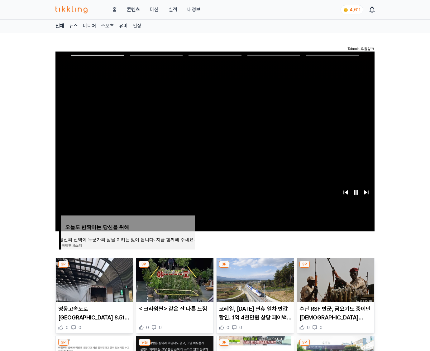
click at [335, 284] on img at bounding box center [335, 280] width 77 height 44
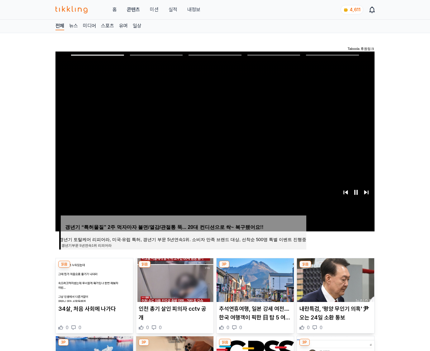
click at [335, 284] on img at bounding box center [335, 280] width 77 height 44
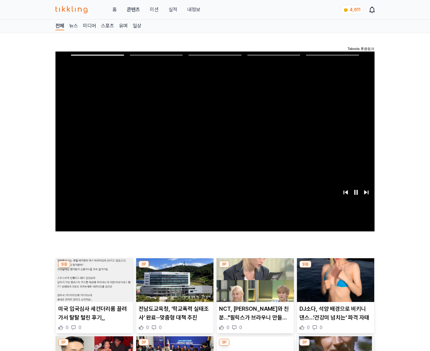
click at [335, 284] on img at bounding box center [335, 280] width 77 height 44
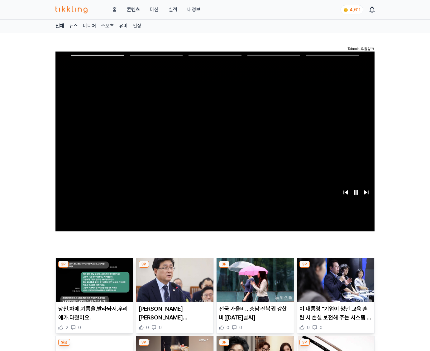
click at [335, 284] on img at bounding box center [335, 280] width 77 height 44
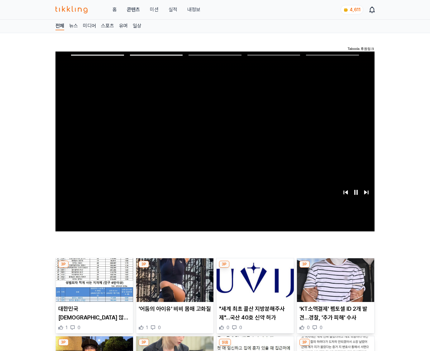
click at [335, 284] on img at bounding box center [335, 280] width 77 height 44
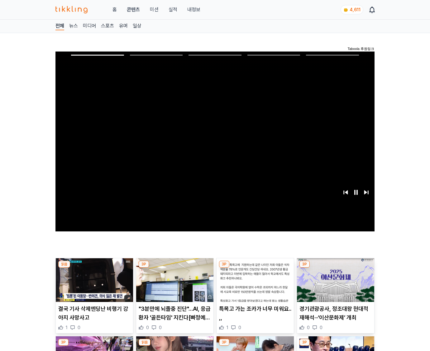
click at [335, 284] on img at bounding box center [335, 280] width 77 height 44
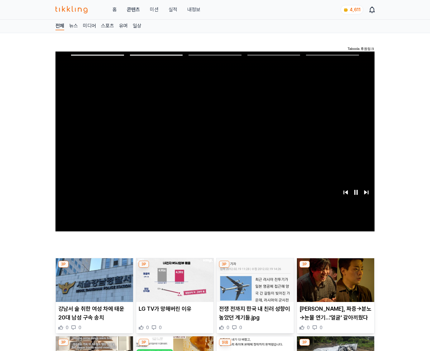
click at [335, 284] on img at bounding box center [335, 280] width 77 height 44
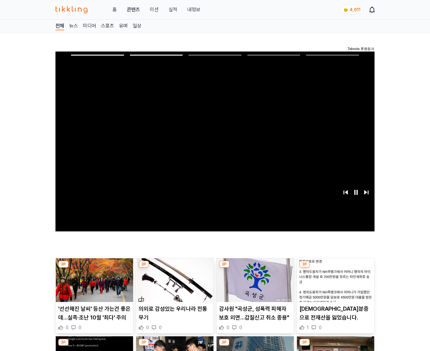
click at [335, 284] on img at bounding box center [335, 280] width 77 height 44
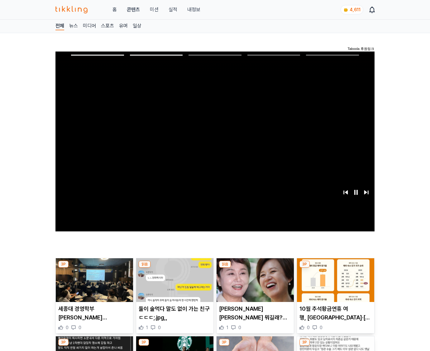
click at [335, 284] on img at bounding box center [335, 280] width 77 height 44
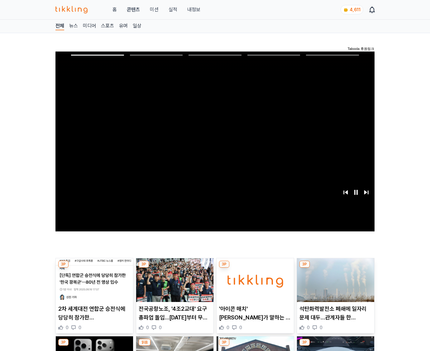
click at [335, 284] on img at bounding box center [335, 280] width 77 height 44
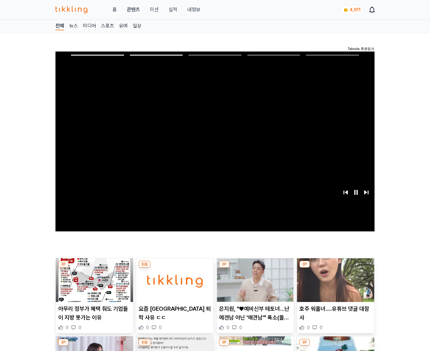
click at [335, 284] on img at bounding box center [335, 280] width 77 height 44
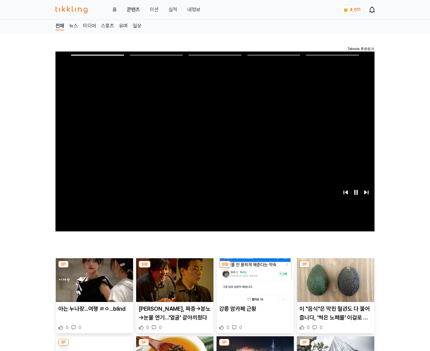
click at [335, 284] on img at bounding box center [335, 280] width 77 height 44
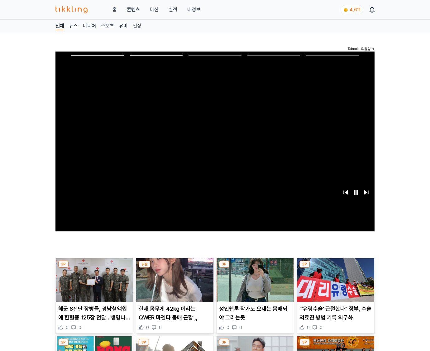
click at [335, 284] on img at bounding box center [335, 280] width 77 height 44
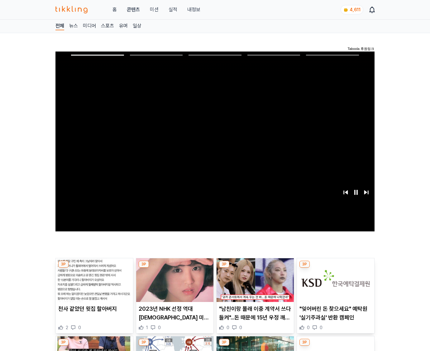
click at [335, 284] on img at bounding box center [335, 280] width 77 height 44
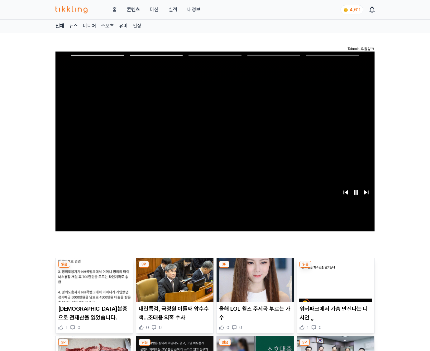
click at [335, 284] on img at bounding box center [335, 280] width 77 height 44
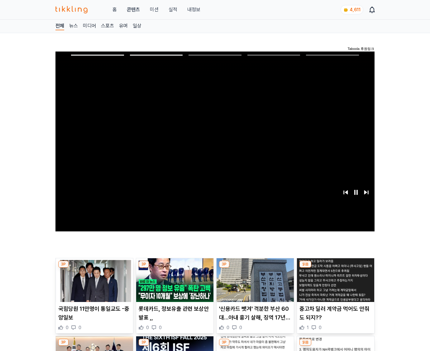
click at [335, 284] on img at bounding box center [335, 280] width 77 height 44
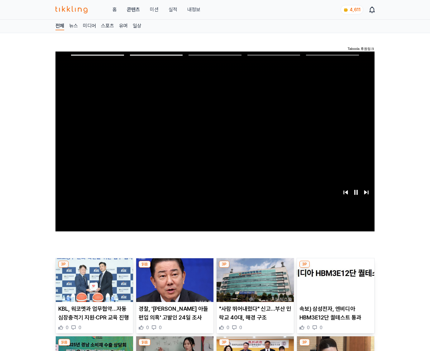
click at [335, 284] on img at bounding box center [335, 280] width 77 height 44
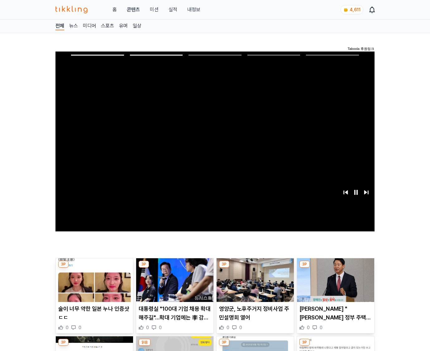
click at [335, 284] on img at bounding box center [335, 280] width 77 height 44
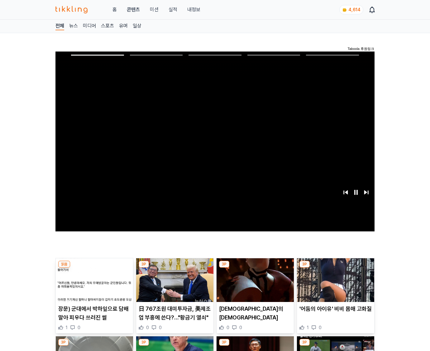
click at [335, 284] on img at bounding box center [335, 280] width 77 height 44
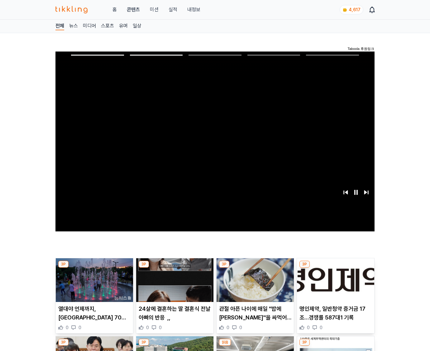
click at [335, 284] on img at bounding box center [335, 280] width 77 height 44
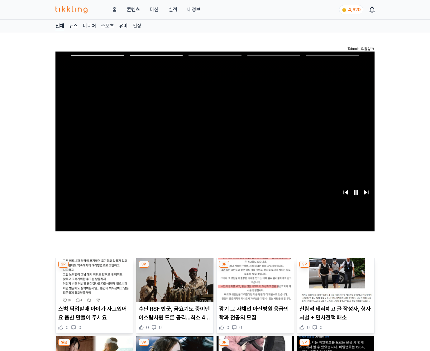
click at [335, 284] on img at bounding box center [335, 280] width 77 height 44
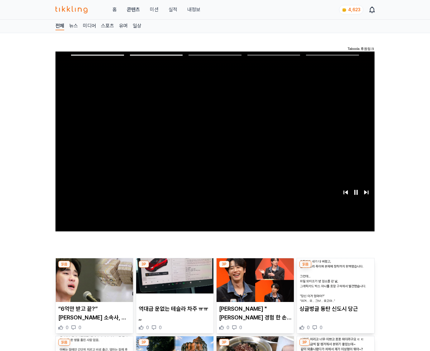
click at [335, 284] on img at bounding box center [335, 280] width 77 height 44
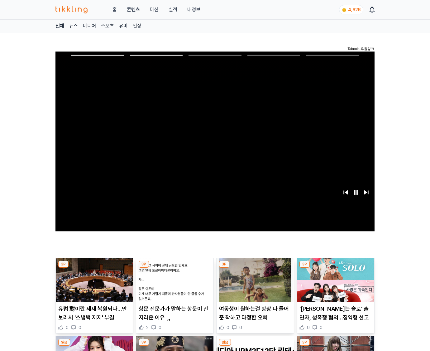
click at [335, 284] on img at bounding box center [335, 280] width 77 height 44
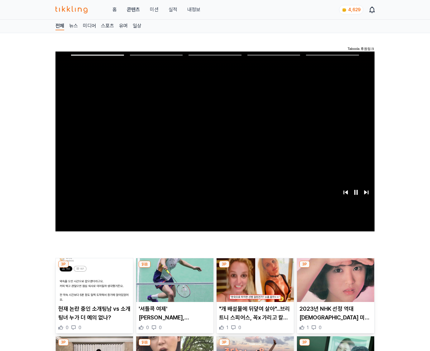
click at [335, 284] on img at bounding box center [335, 280] width 77 height 44
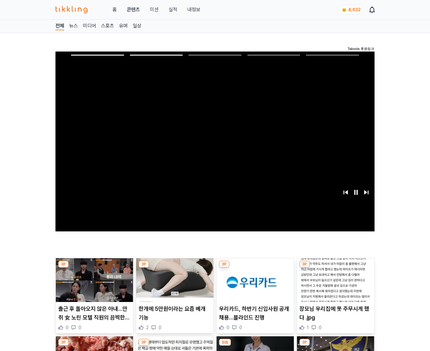
click at [335, 284] on img at bounding box center [335, 280] width 77 height 44
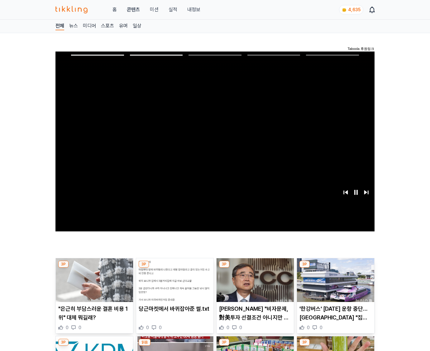
click at [335, 284] on img at bounding box center [335, 280] width 77 height 44
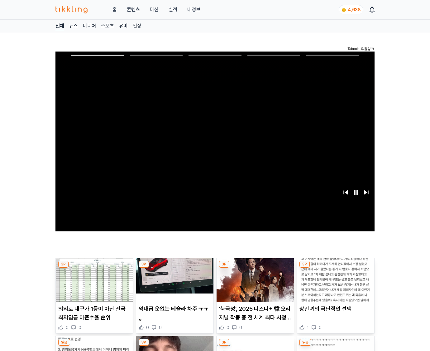
click at [335, 284] on img at bounding box center [335, 280] width 77 height 44
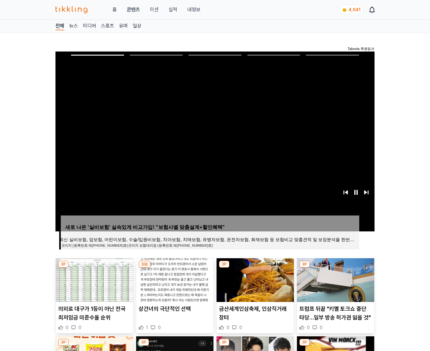
click at [335, 284] on img at bounding box center [335, 280] width 77 height 44
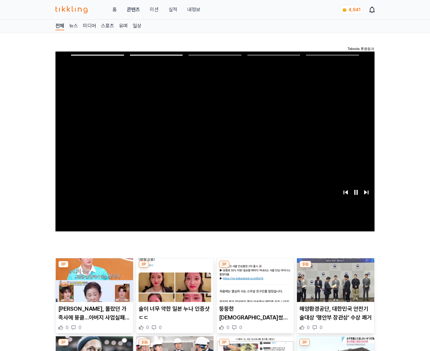
click at [335, 284] on img at bounding box center [335, 280] width 77 height 44
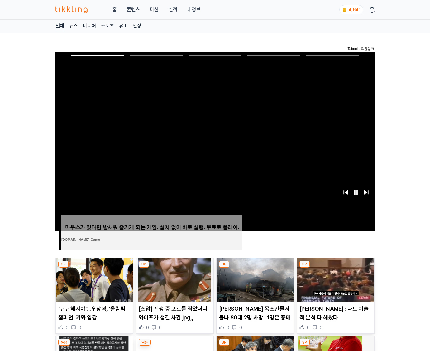
click at [335, 284] on img at bounding box center [335, 280] width 77 height 44
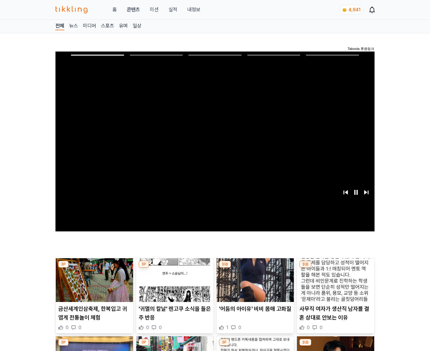
click at [335, 284] on img at bounding box center [335, 280] width 77 height 44
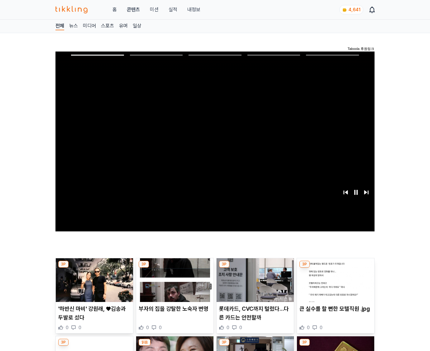
click at [335, 284] on img at bounding box center [335, 280] width 77 height 44
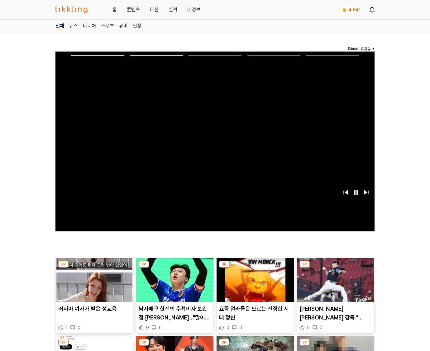
click at [335, 284] on img at bounding box center [335, 280] width 77 height 44
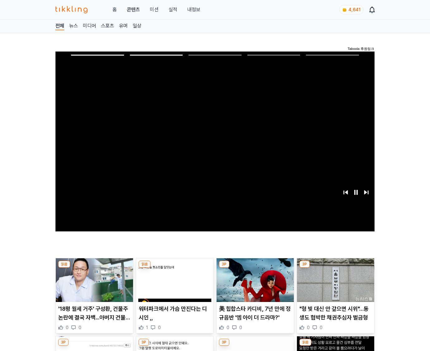
click at [335, 284] on img at bounding box center [335, 280] width 77 height 44
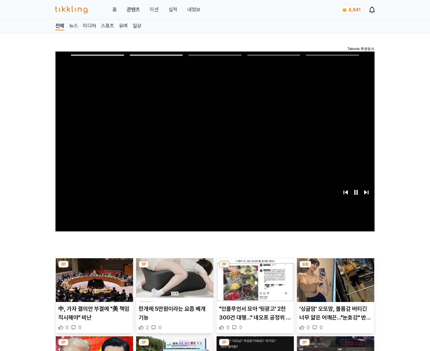
click at [335, 284] on img at bounding box center [335, 280] width 77 height 44
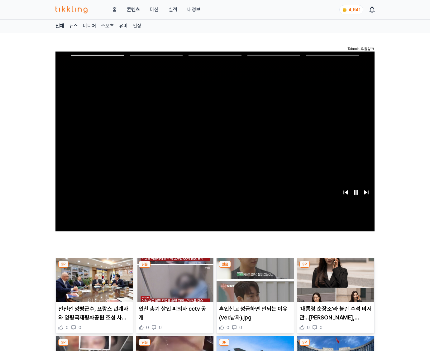
click at [335, 284] on img at bounding box center [335, 280] width 77 height 44
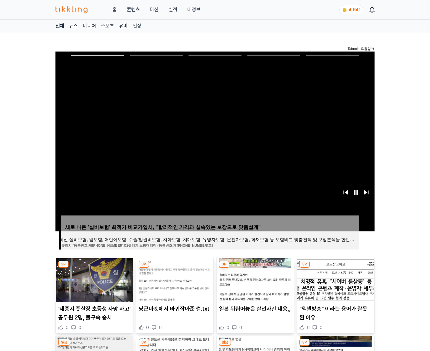
click at [335, 284] on img at bounding box center [335, 280] width 77 height 44
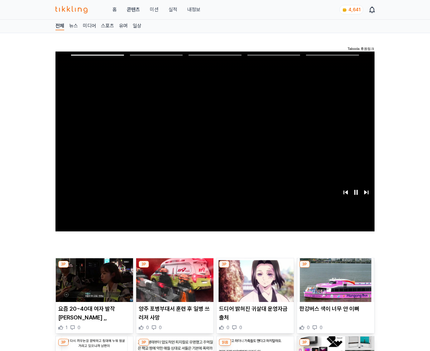
click at [335, 284] on img at bounding box center [335, 280] width 77 height 44
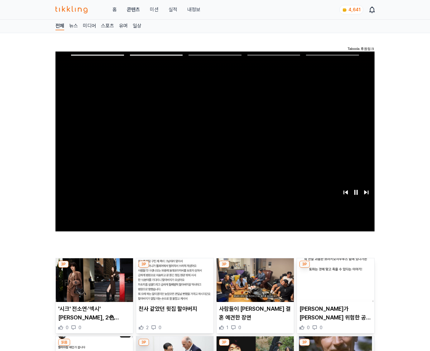
click at [335, 284] on img at bounding box center [335, 280] width 77 height 44
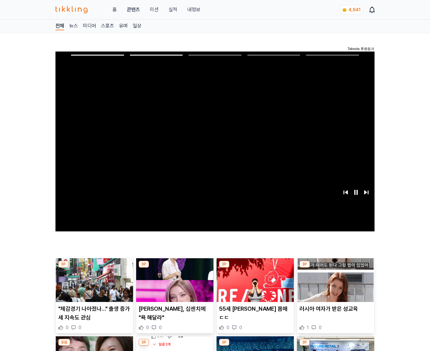
click at [335, 284] on img at bounding box center [335, 280] width 77 height 44
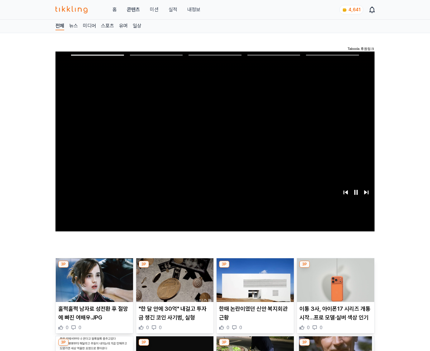
click at [335, 284] on img at bounding box center [335, 280] width 77 height 44
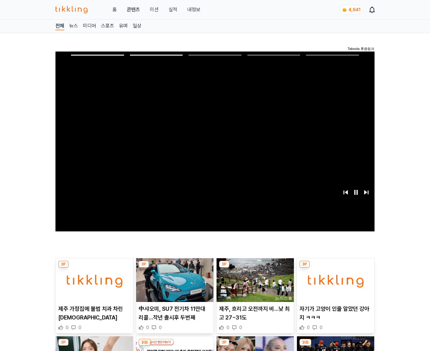
click at [335, 284] on img at bounding box center [335, 280] width 77 height 44
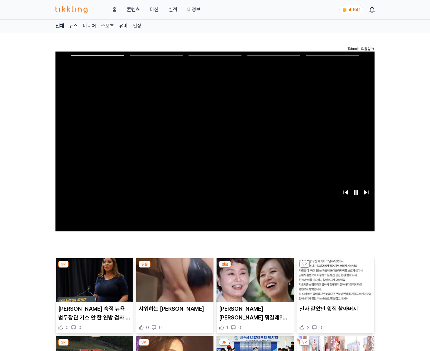
click at [335, 284] on img at bounding box center [335, 280] width 77 height 44
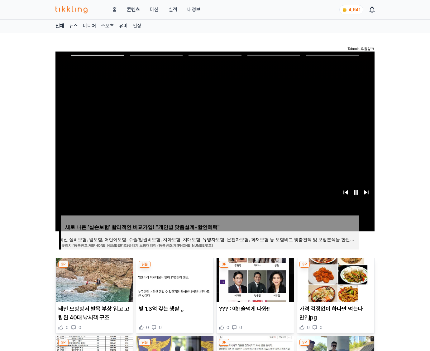
click at [335, 284] on img at bounding box center [335, 280] width 77 height 44
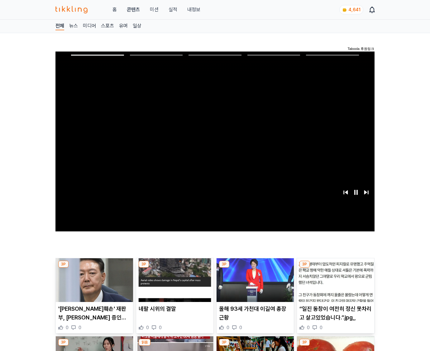
click at [335, 284] on img at bounding box center [335, 280] width 77 height 44
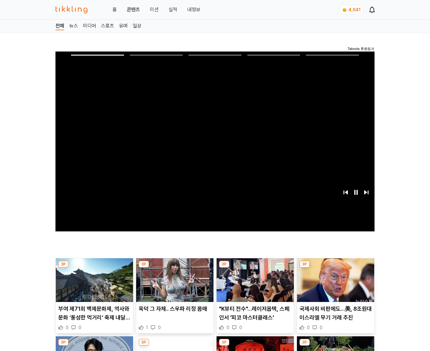
click at [335, 284] on img at bounding box center [335, 280] width 77 height 44
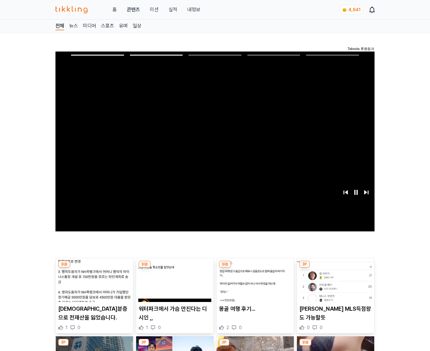
click at [335, 284] on img at bounding box center [335, 280] width 77 height 44
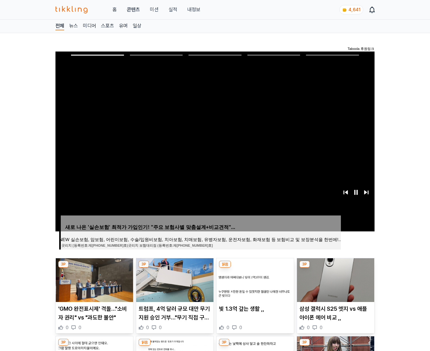
click at [335, 284] on img at bounding box center [335, 280] width 77 height 44
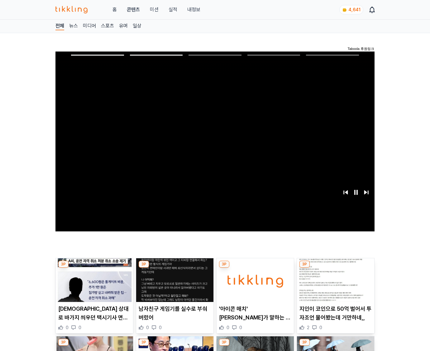
click at [335, 284] on img at bounding box center [335, 280] width 77 height 44
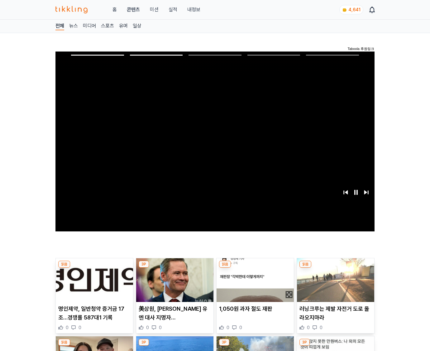
click at [335, 284] on img at bounding box center [335, 280] width 77 height 44
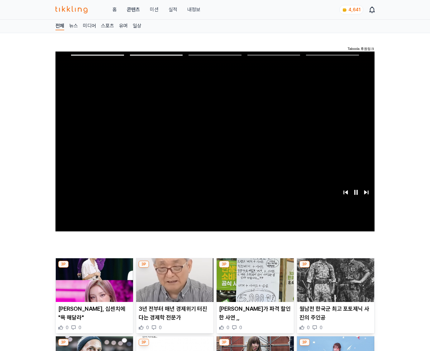
click at [335, 284] on img at bounding box center [335, 280] width 77 height 44
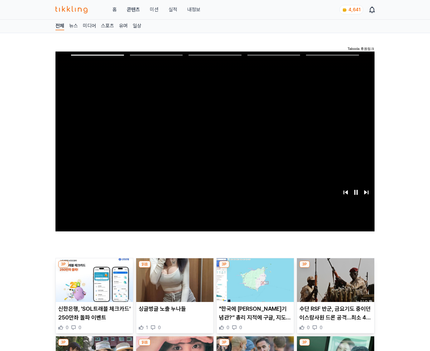
click at [335, 284] on img at bounding box center [335, 280] width 77 height 44
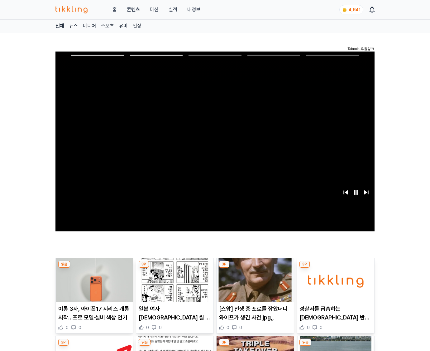
click at [335, 284] on img at bounding box center [335, 280] width 77 height 44
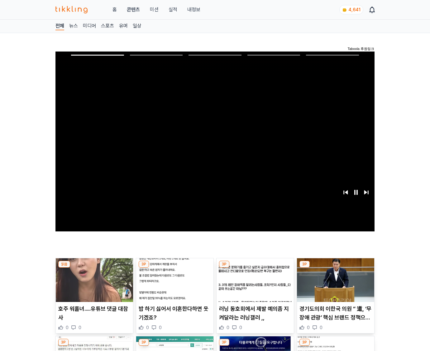
click at [335, 284] on img at bounding box center [335, 280] width 77 height 44
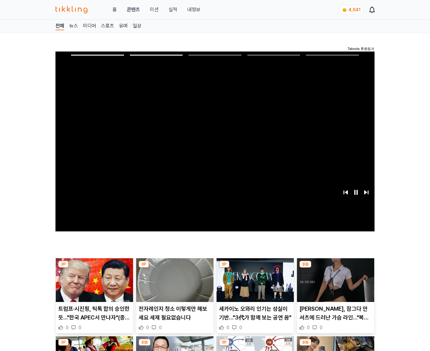
click at [335, 284] on img at bounding box center [335, 280] width 77 height 44
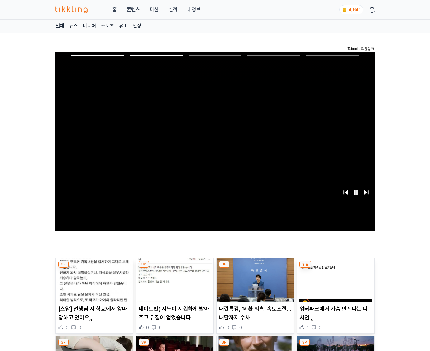
click at [335, 284] on img at bounding box center [335, 280] width 77 height 44
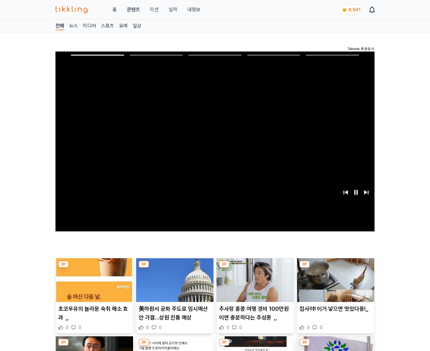
click at [335, 284] on img at bounding box center [335, 280] width 77 height 44
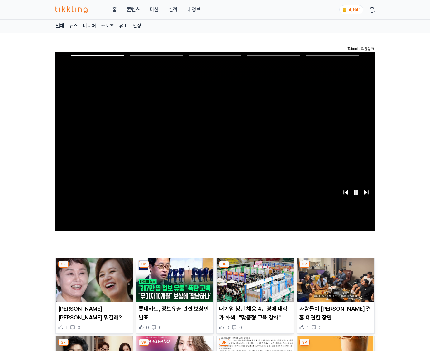
click at [335, 284] on img at bounding box center [335, 280] width 77 height 44
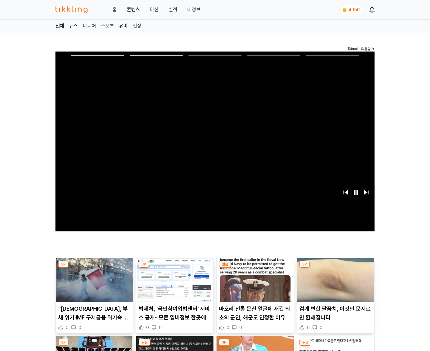
click at [335, 284] on img at bounding box center [335, 280] width 77 height 44
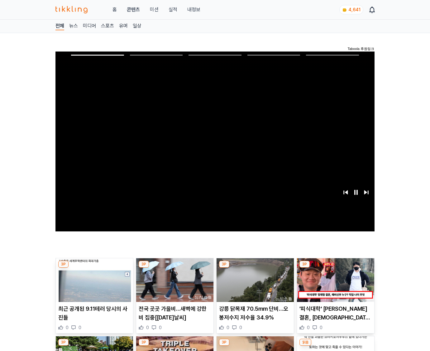
click at [335, 284] on img at bounding box center [335, 280] width 77 height 44
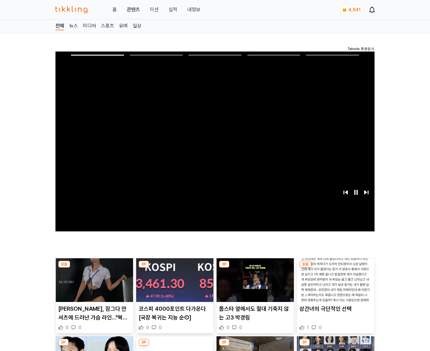
click at [335, 284] on img at bounding box center [335, 280] width 77 height 44
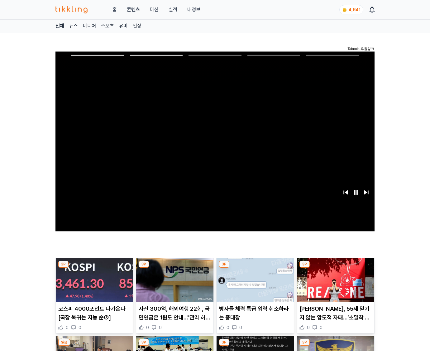
click at [335, 284] on img at bounding box center [335, 280] width 77 height 44
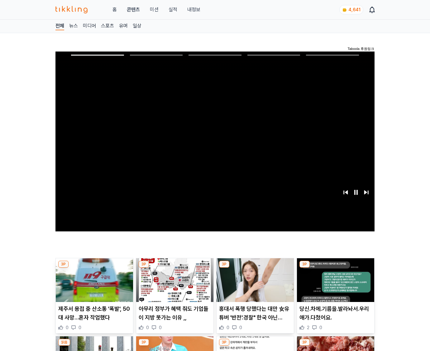
click at [335, 284] on img at bounding box center [335, 280] width 77 height 44
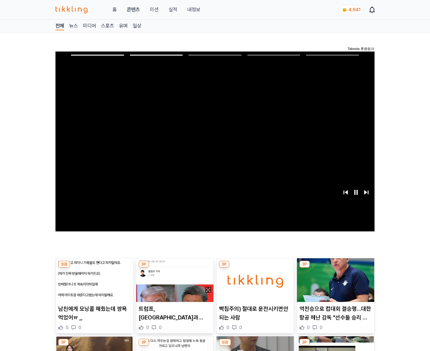
click at [335, 284] on img at bounding box center [335, 280] width 77 height 44
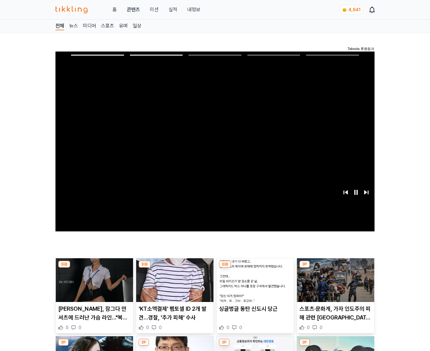
click at [335, 284] on img at bounding box center [335, 280] width 77 height 44
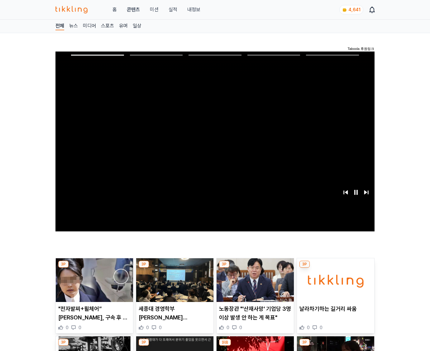
click at [335, 284] on img at bounding box center [335, 280] width 77 height 44
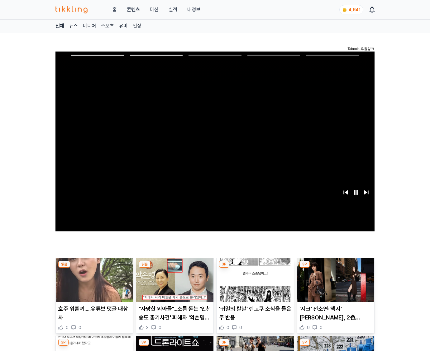
click at [335, 284] on img at bounding box center [335, 280] width 77 height 44
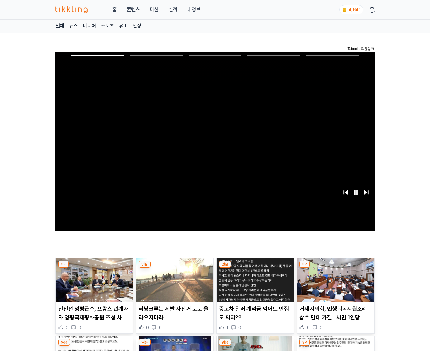
click at [335, 284] on img at bounding box center [335, 280] width 77 height 44
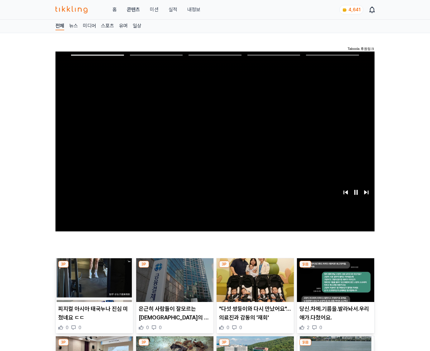
click at [335, 284] on img at bounding box center [335, 280] width 77 height 44
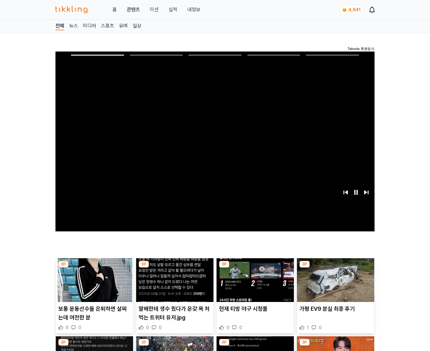
click at [335, 284] on img at bounding box center [335, 280] width 77 height 44
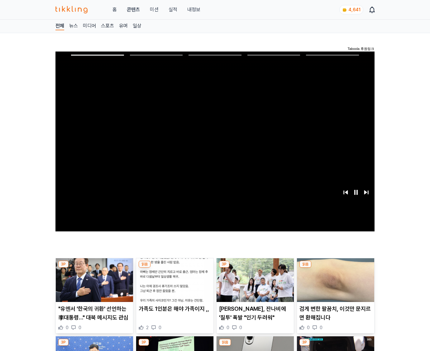
click at [335, 284] on img at bounding box center [335, 280] width 77 height 44
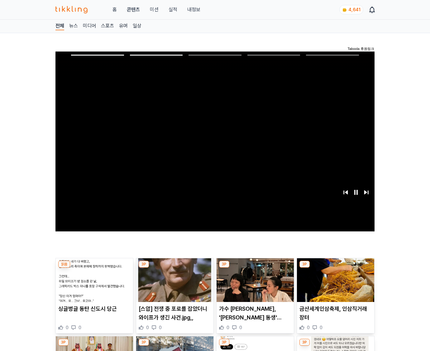
click at [335, 284] on img at bounding box center [335, 280] width 77 height 44
